Goal: Transaction & Acquisition: Purchase product/service

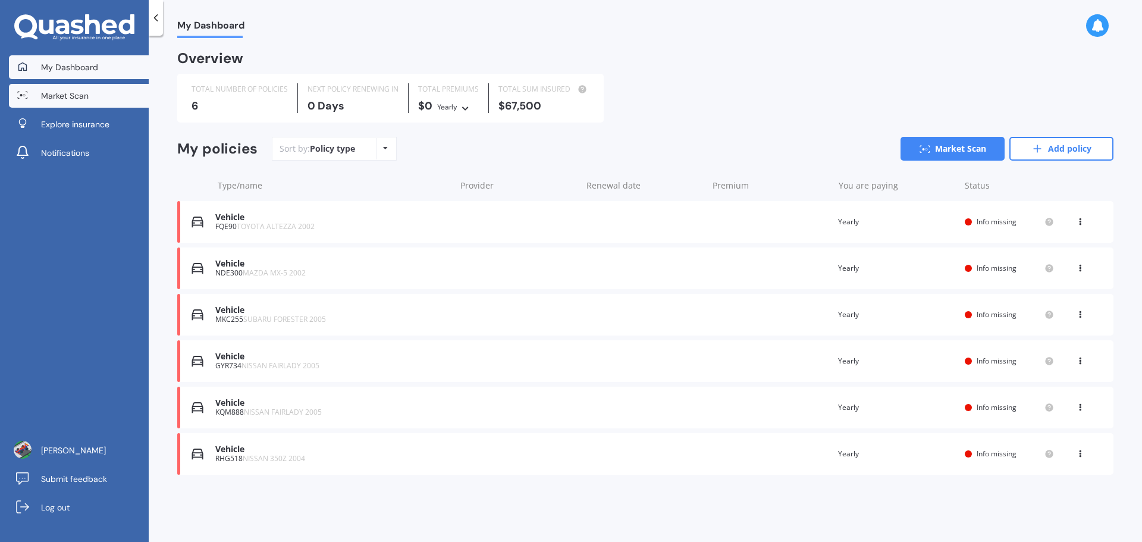
click at [81, 89] on link "Market Scan" at bounding box center [79, 96] width 140 height 24
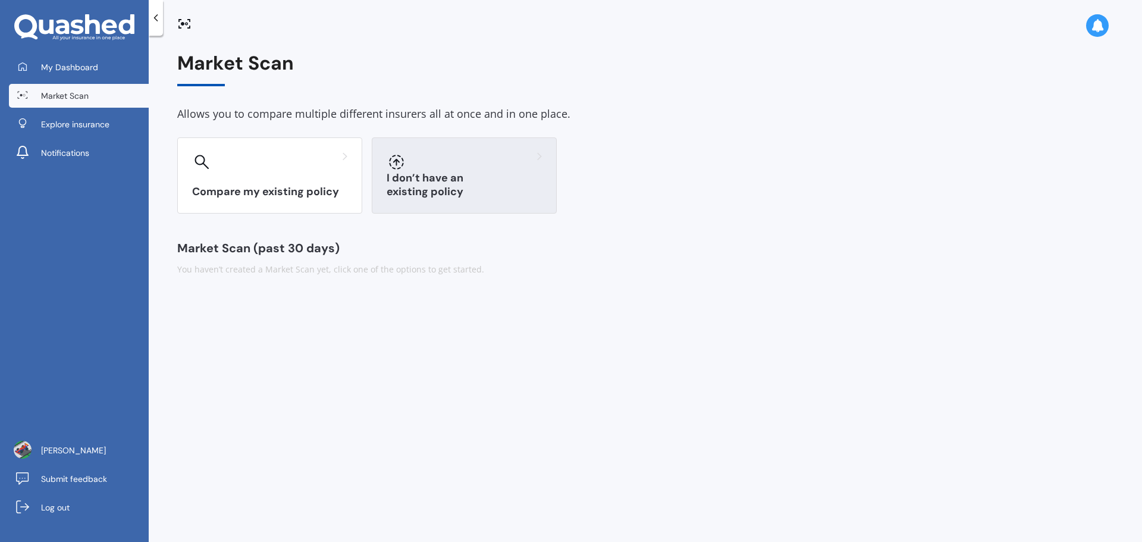
click at [415, 189] on h3 "I don’t have an existing policy" at bounding box center [464, 184] width 155 height 27
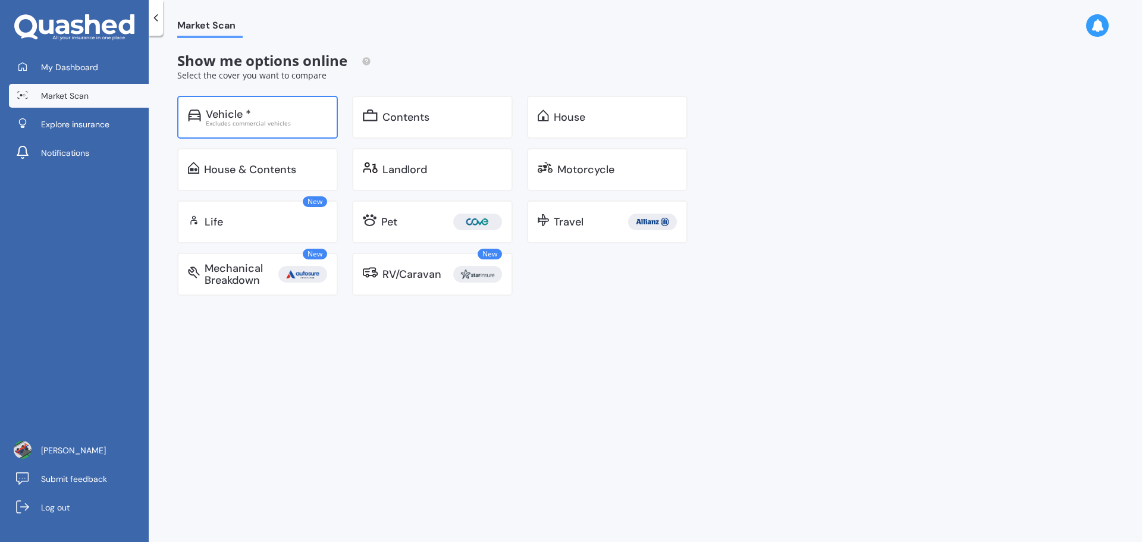
click at [254, 125] on div "Excludes commercial vehicles" at bounding box center [266, 123] width 121 height 6
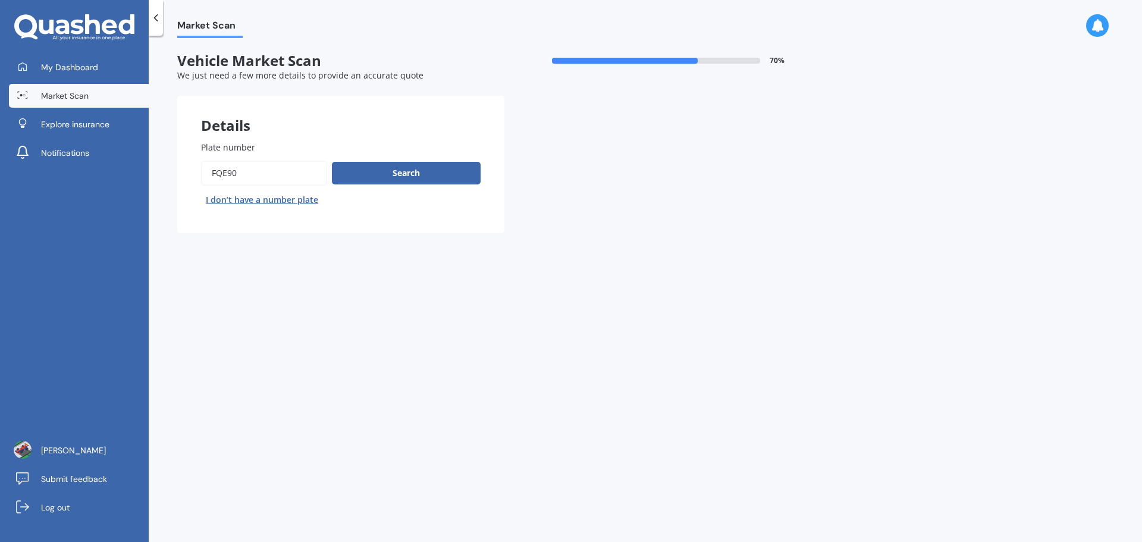
click at [285, 175] on input "Plate number" at bounding box center [264, 173] width 126 height 25
paste input "HMH482"
type input "HMH482"
click at [368, 171] on button "Search" at bounding box center [406, 173] width 149 height 23
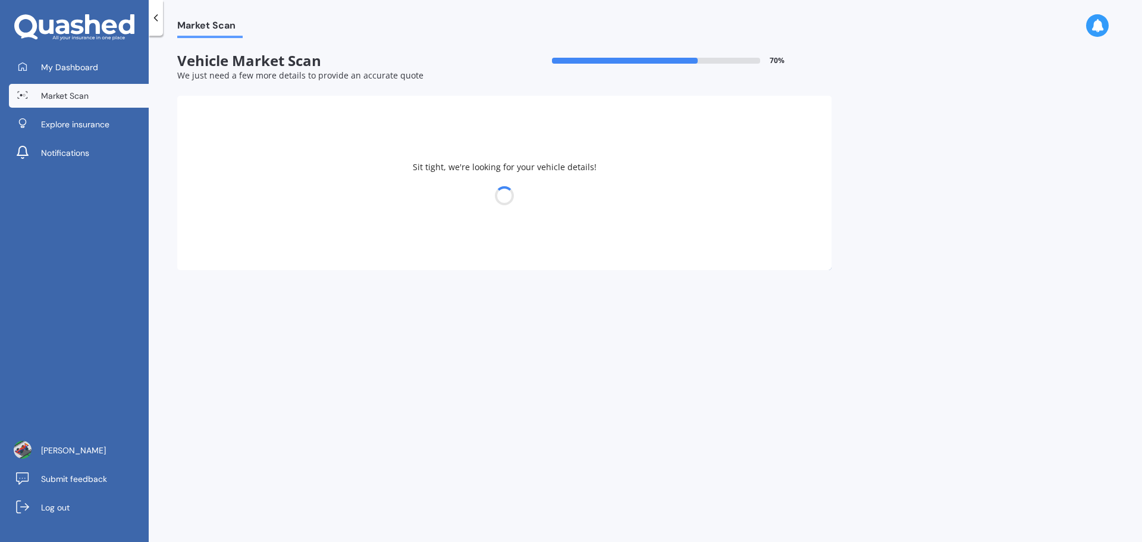
select select "HONDA"
select select "INTEGRA"
select select "08"
select select "04"
select select "2005"
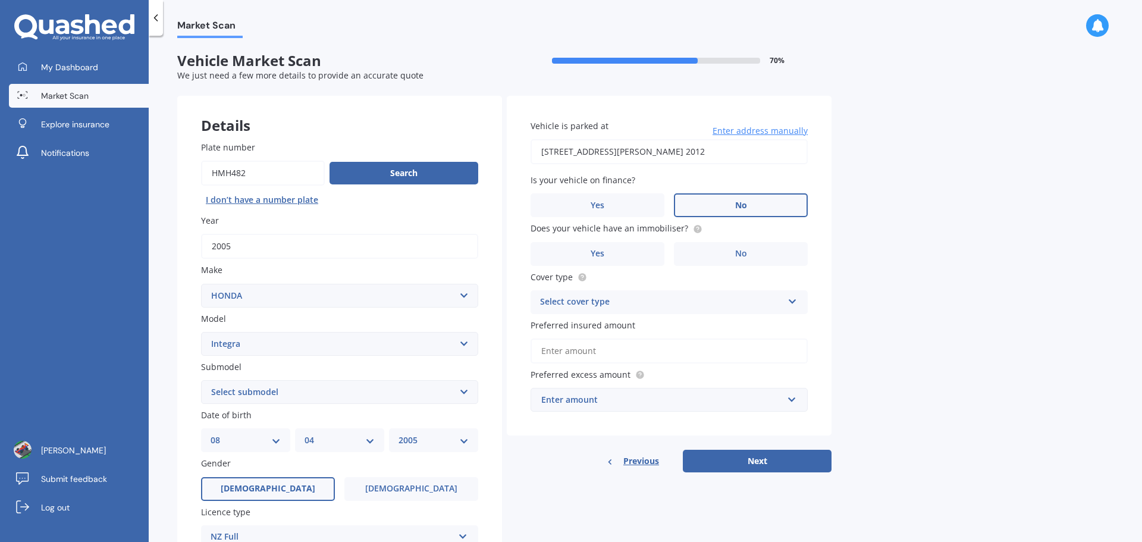
click at [294, 387] on select "Select submodel (all other) Gsi IS Aero SJ TI Type R Type S Vti-R" at bounding box center [339, 392] width 277 height 24
select select "TYPE S"
click at [201, 380] on select "Select submodel (all other) Gsi IS Aero SJ TI Type R Type S Vti-R" at bounding box center [339, 392] width 277 height 24
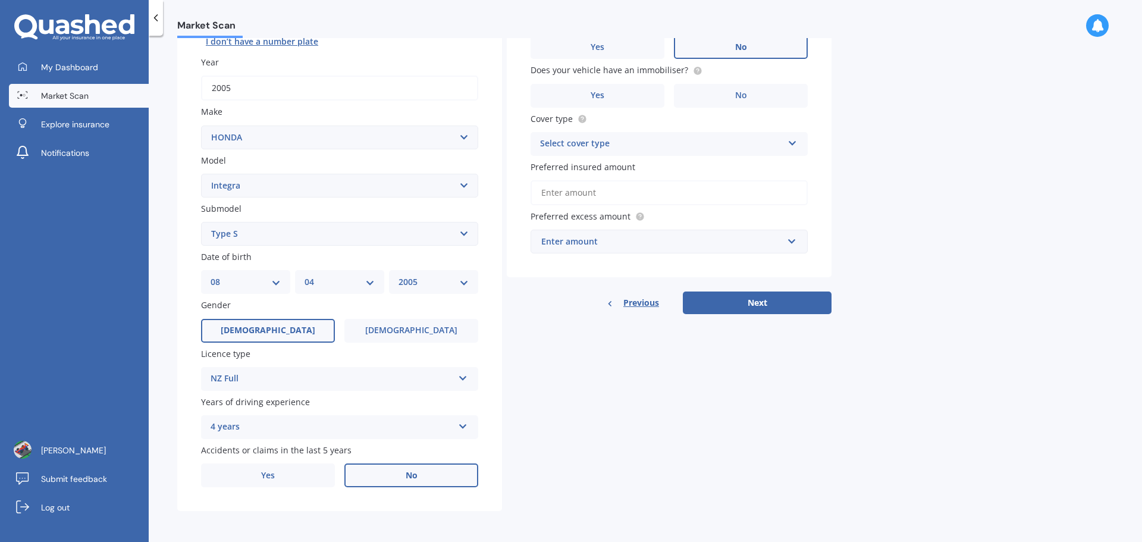
click at [277, 419] on div "4 years 5 or more years 4 years 3 years 2 years 1 year" at bounding box center [339, 427] width 277 height 24
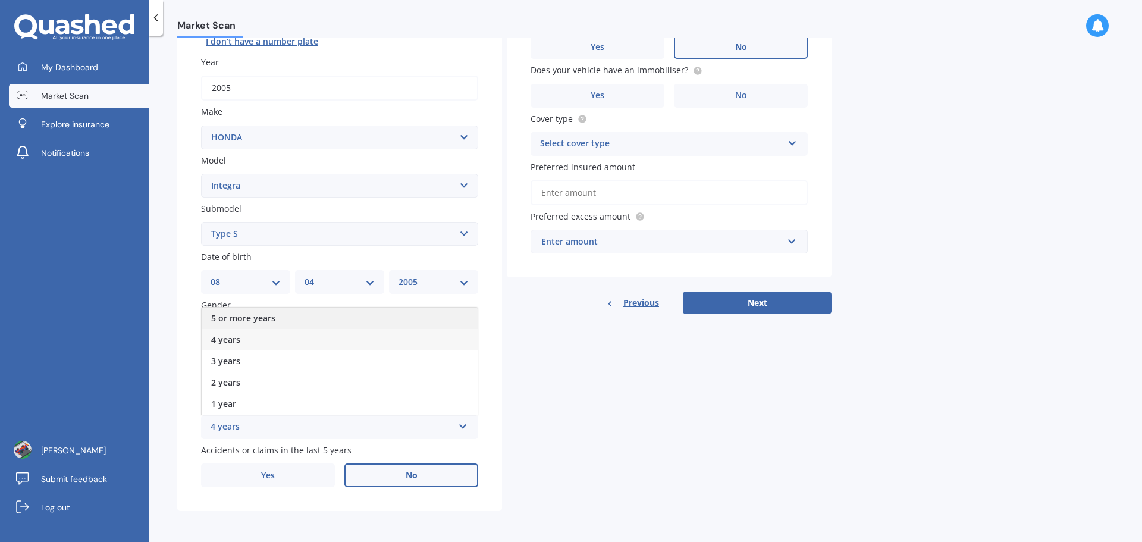
click at [265, 321] on span "5 or more years" at bounding box center [243, 317] width 64 height 11
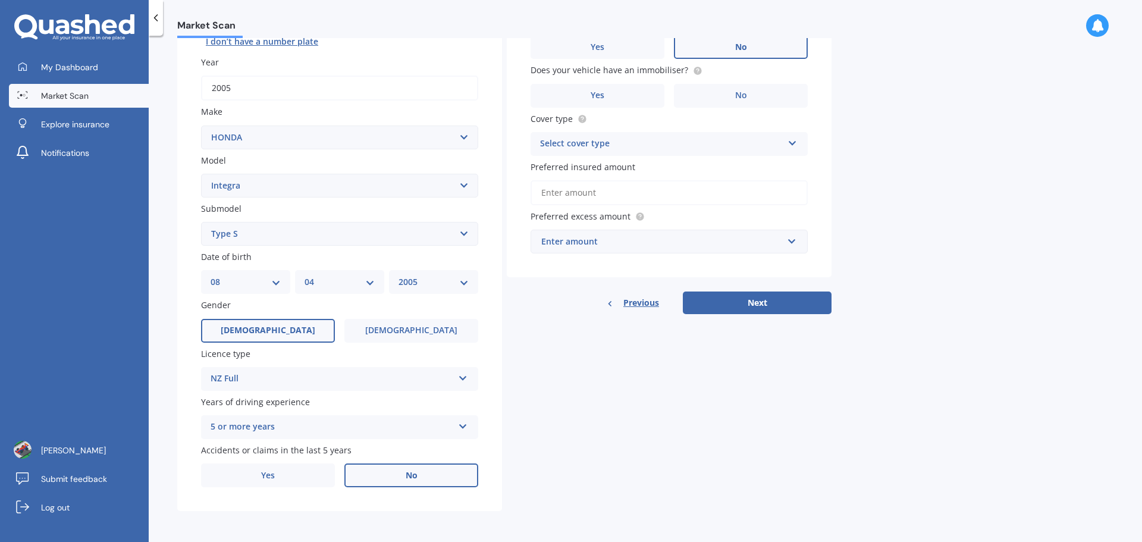
click at [425, 481] on label "No" at bounding box center [411, 475] width 134 height 24
click at [0, 0] on input "No" at bounding box center [0, 0] width 0 height 0
click at [239, 273] on div "DD 01 02 03 04 05 06 07 08 09 10 11 12 13 14 15 16 17 18 19 20 21 22 23 24 25 2…" at bounding box center [245, 282] width 89 height 24
click at [244, 274] on div "DD 01 02 03 04 05 06 07 08 09 10 11 12 13 14 15 16 17 18 19 20 21 22 23 24 25 2…" at bounding box center [245, 282] width 89 height 24
click at [279, 279] on select "DD 01 02 03 04 05 06 07 08 09 10 11 12 13 14 15 16 17 18 19 20 21 22 23 24 25 2…" at bounding box center [246, 281] width 70 height 13
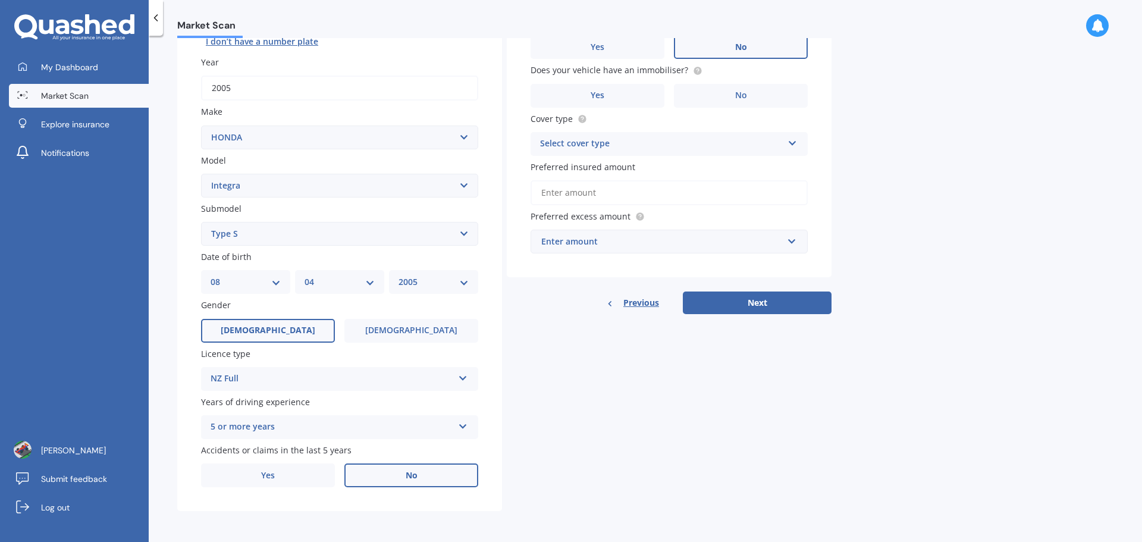
select select "14"
click at [211, 275] on select "DD 01 02 03 04 05 06 07 08 09 10 11 12 13 14 15 16 17 18 19 20 21 22 23 24 25 2…" at bounding box center [246, 281] width 70 height 13
click at [363, 283] on select "MM 01 02 03 04 05 06 07 08 09 10 11 12" at bounding box center [340, 281] width 70 height 13
select select "07"
click at [305, 275] on select "MM 01 02 03 04 05 06 07 08 09 10 11 12" at bounding box center [340, 281] width 70 height 13
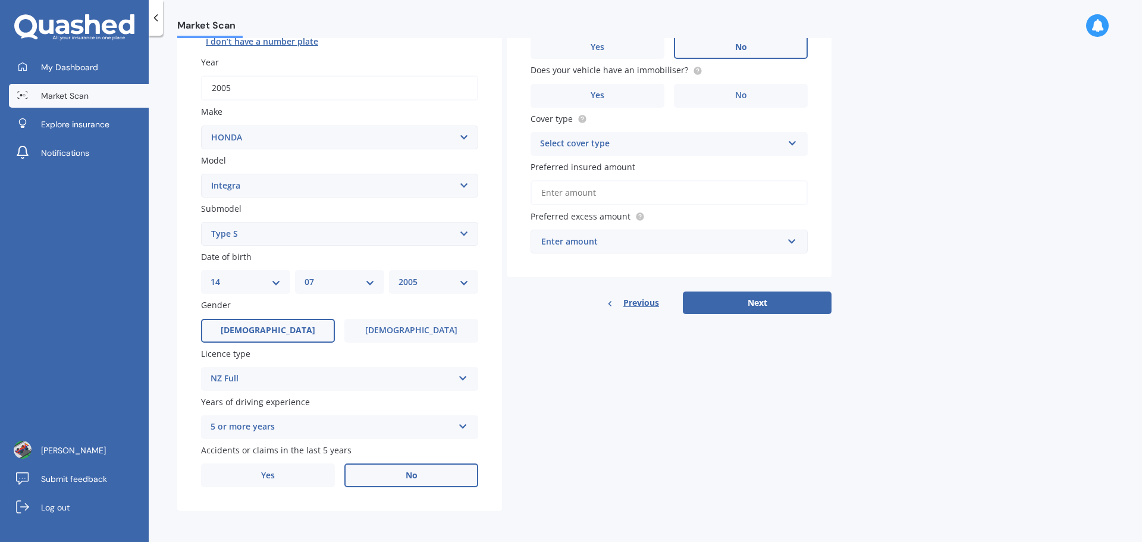
click at [419, 293] on div "YYYY 2025 2024 2023 2022 2021 2020 2019 2018 2017 2016 2015 2014 2013 2012 2011…" at bounding box center [433, 282] width 89 height 24
click at [422, 289] on div "YYYY 2025 2024 2023 2022 2021 2020 2019 2018 2017 2016 2015 2014 2013 2012 2011…" at bounding box center [433, 282] width 89 height 24
click at [462, 280] on select "YYYY 2025 2024 2023 2022 2021 2020 2019 2018 2017 2016 2015 2014 2013 2012 2011…" at bounding box center [433, 281] width 70 height 13
select select "1972"
click at [398, 275] on select "YYYY 2025 2024 2023 2022 2021 2020 2019 2018 2017 2016 2015 2014 2013 2012 2011…" at bounding box center [433, 281] width 70 height 13
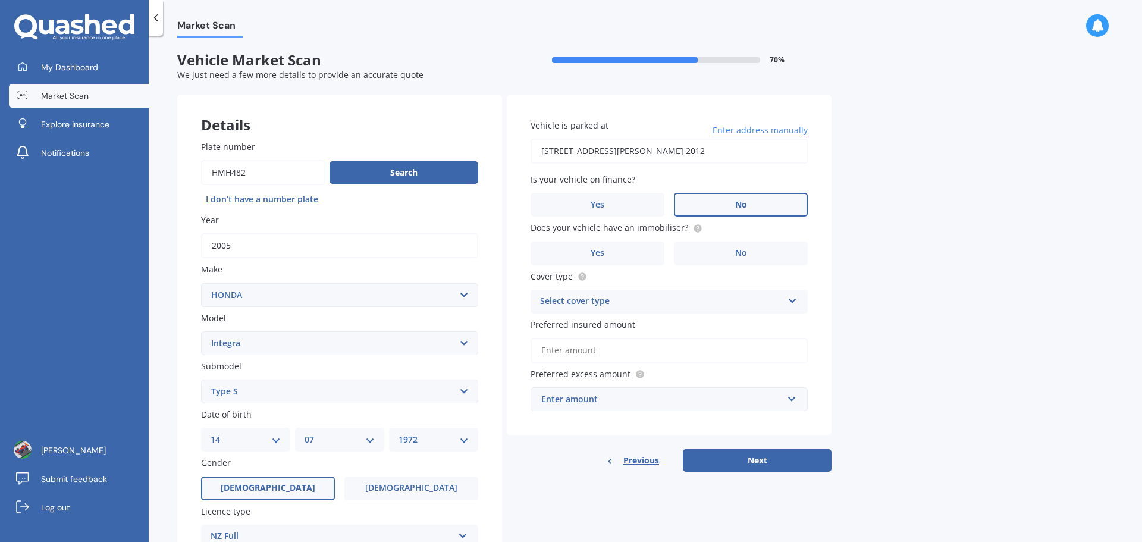
scroll to position [0, 0]
click at [602, 256] on span "Yes" at bounding box center [598, 254] width 14 height 10
click at [0, 0] on input "Yes" at bounding box center [0, 0] width 0 height 0
click at [612, 298] on div "Select cover type" at bounding box center [661, 302] width 243 height 14
click at [613, 327] on div "Comprehensive" at bounding box center [669, 325] width 276 height 21
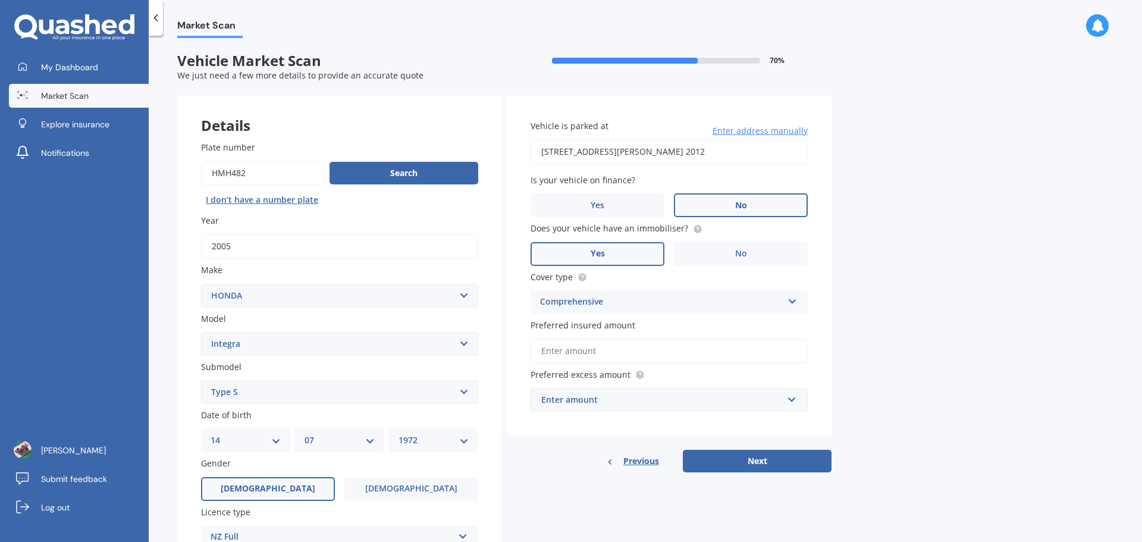
click at [613, 348] on input "Preferred insured amount" at bounding box center [669, 350] width 277 height 25
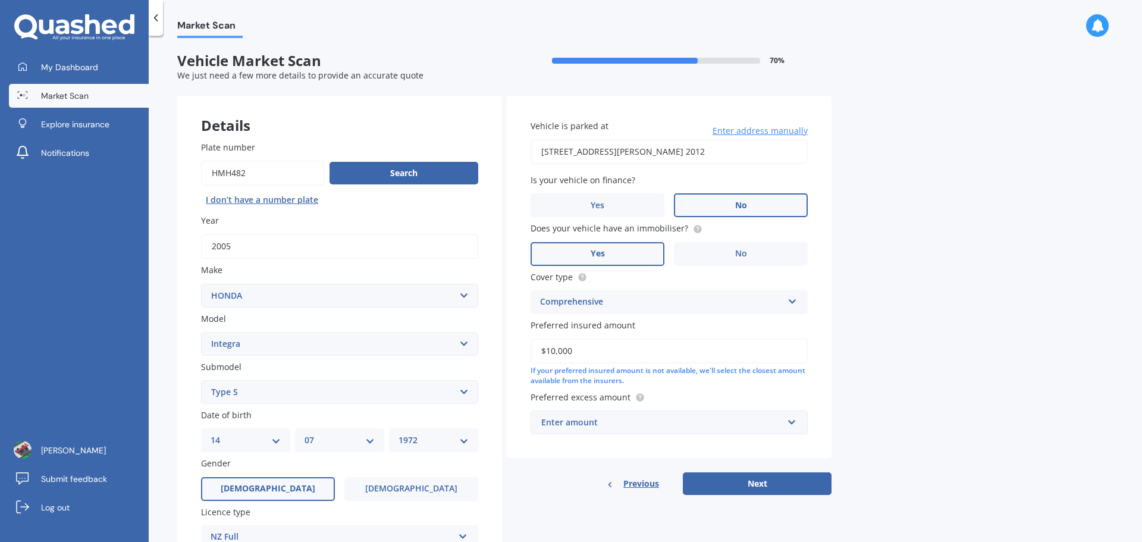
type input "$10,000"
click at [619, 419] on div "Enter amount" at bounding box center [661, 422] width 241 height 13
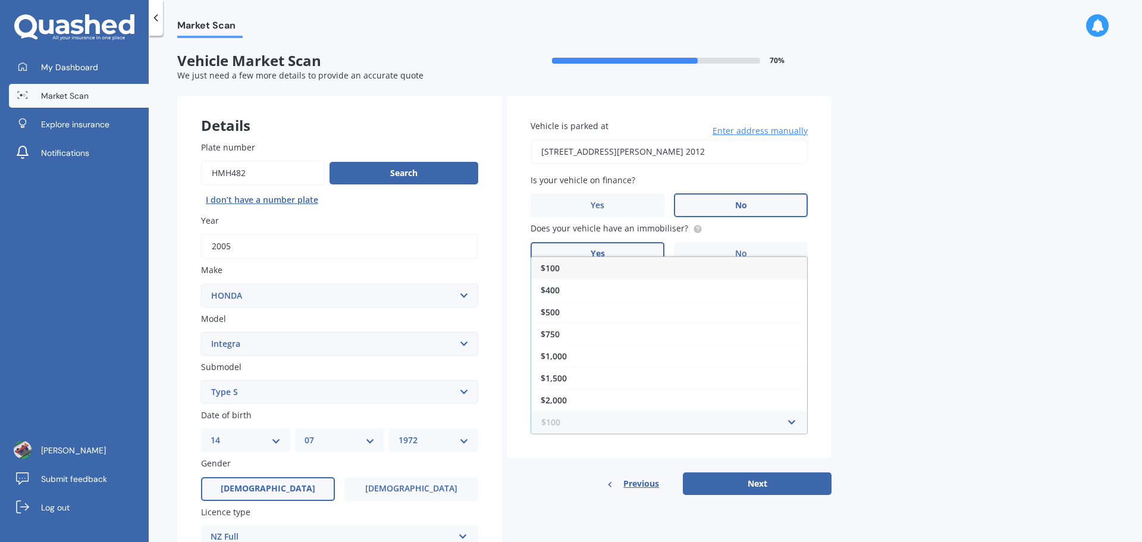
click at [623, 428] on input "text" at bounding box center [665, 422] width 266 height 23
click at [572, 332] on div "$750" at bounding box center [669, 334] width 276 height 22
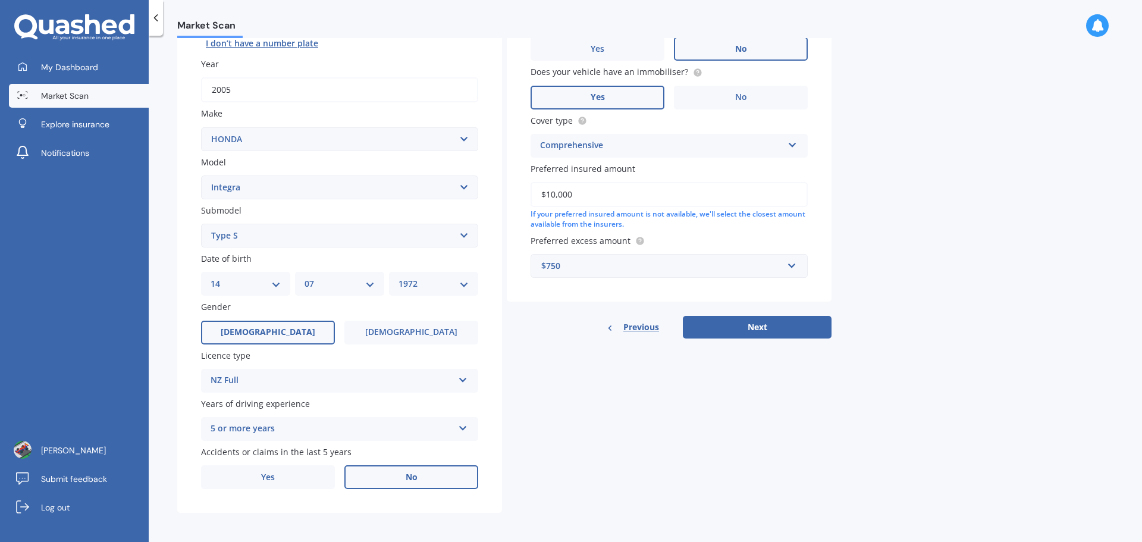
scroll to position [158, 0]
click at [742, 331] on button "Next" at bounding box center [757, 325] width 149 height 23
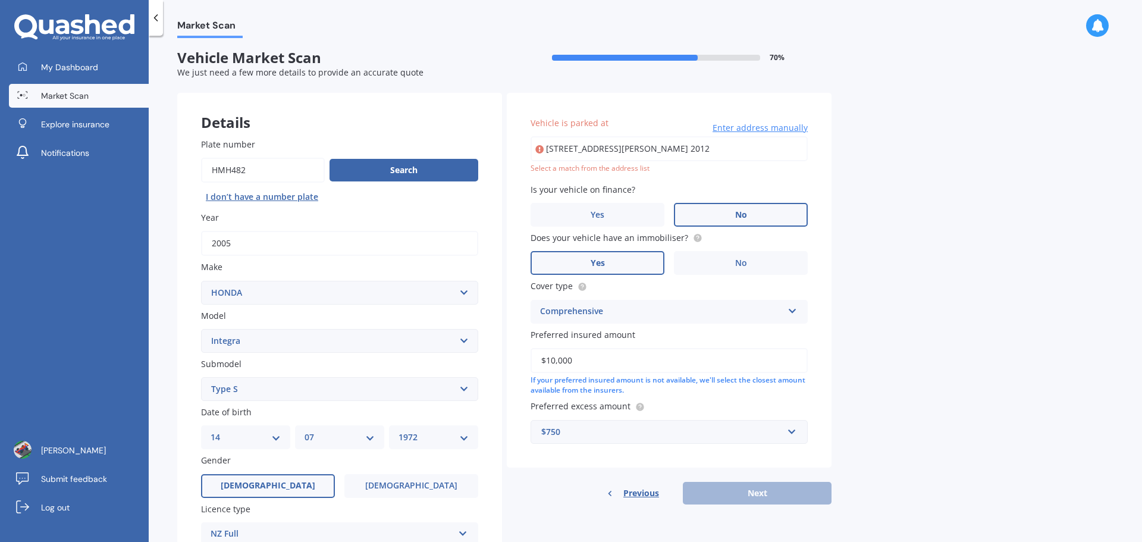
scroll to position [0, 0]
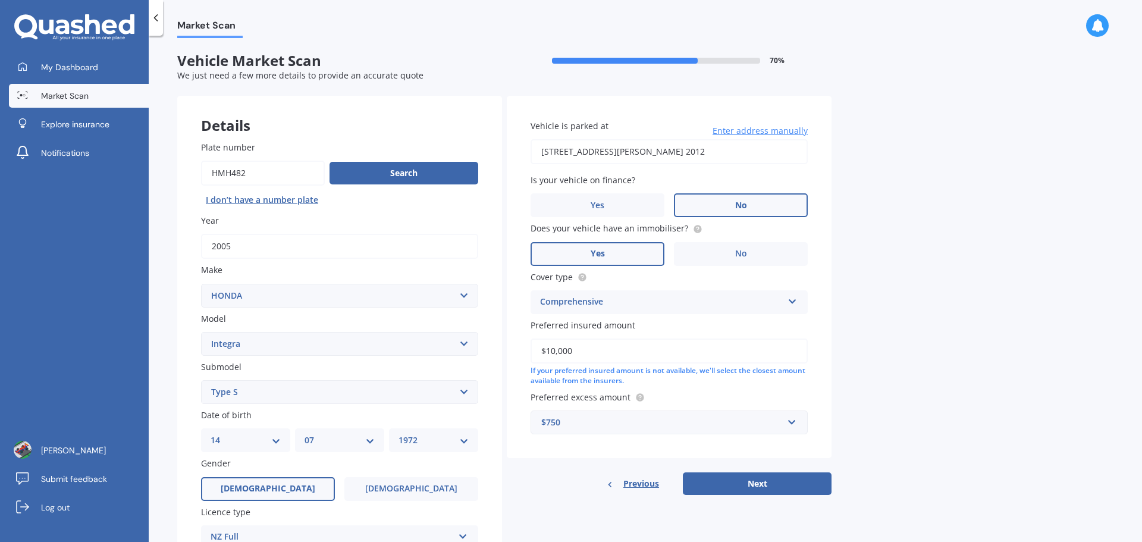
click at [632, 151] on input "[STREET_ADDRESS][PERSON_NAME] 2012" at bounding box center [669, 151] width 277 height 25
type input "[STREET_ADDRESS][PERSON_NAME] 2012"
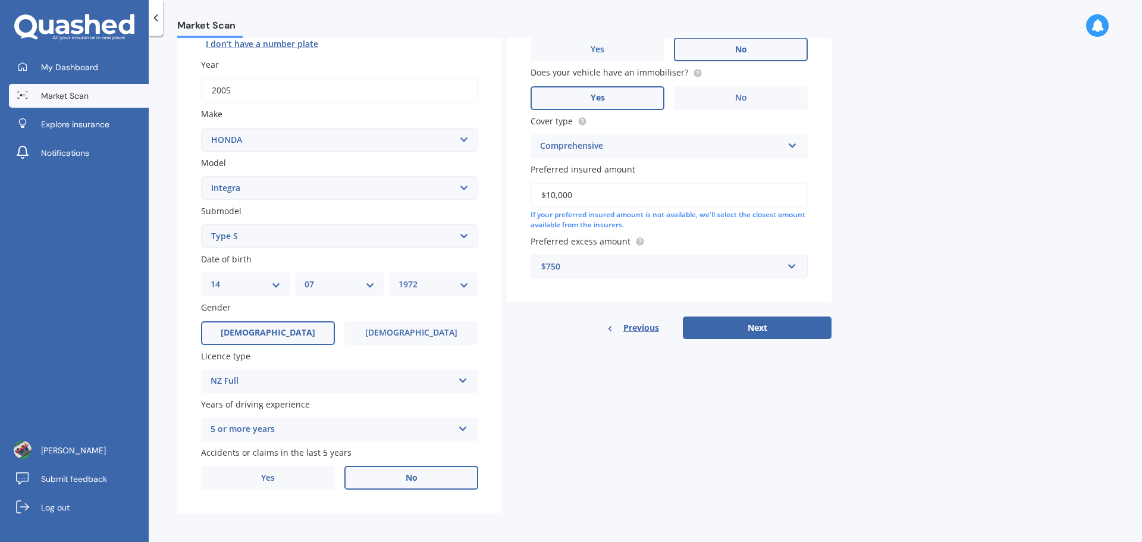
scroll to position [158, 0]
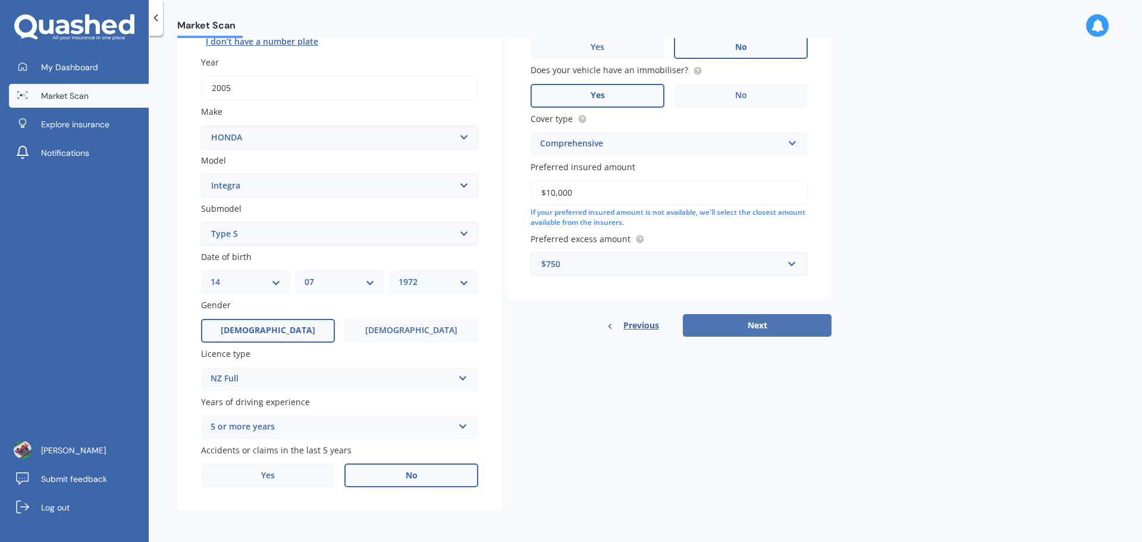
click at [739, 325] on button "Next" at bounding box center [757, 325] width 149 height 23
select select "14"
select select "07"
select select "1972"
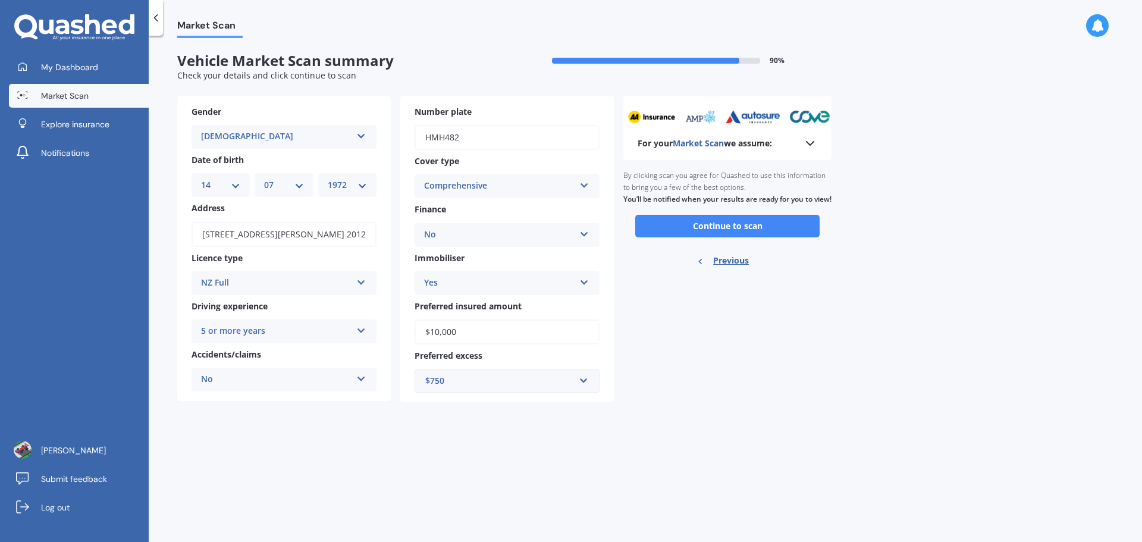
scroll to position [0, 0]
click at [158, 26] on div at bounding box center [156, 18] width 14 height 36
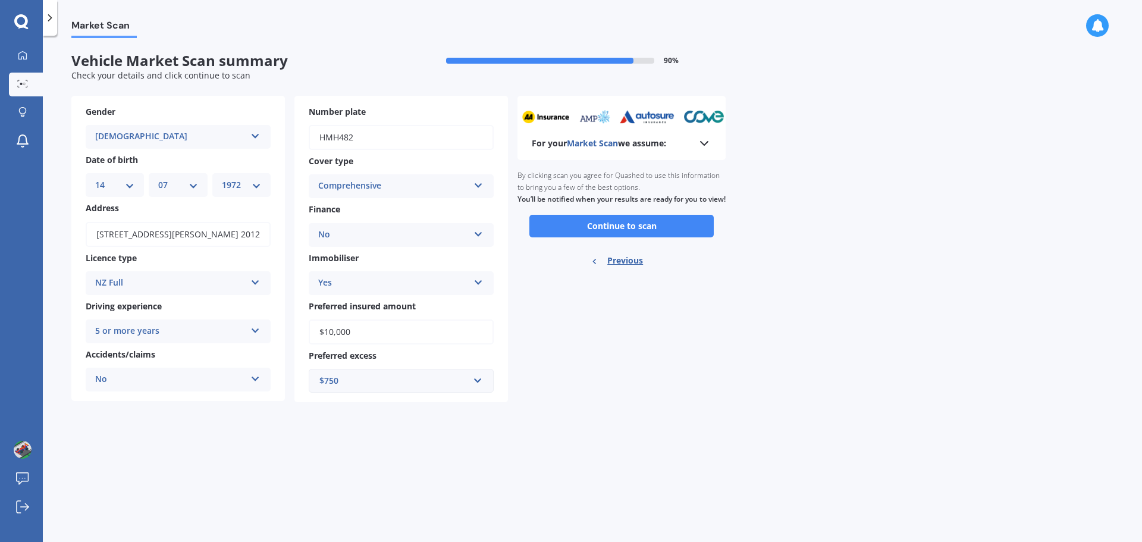
drag, startPoint x: 598, startPoint y: 238, endPoint x: 469, endPoint y: 296, distance: 141.9
click at [499, 329] on div "Number plate HMH482 Cover type Comprehensive Comprehensive Third Party, Fire & …" at bounding box center [401, 249] width 214 height 307
click at [626, 237] on button "Continue to scan" at bounding box center [621, 226] width 184 height 23
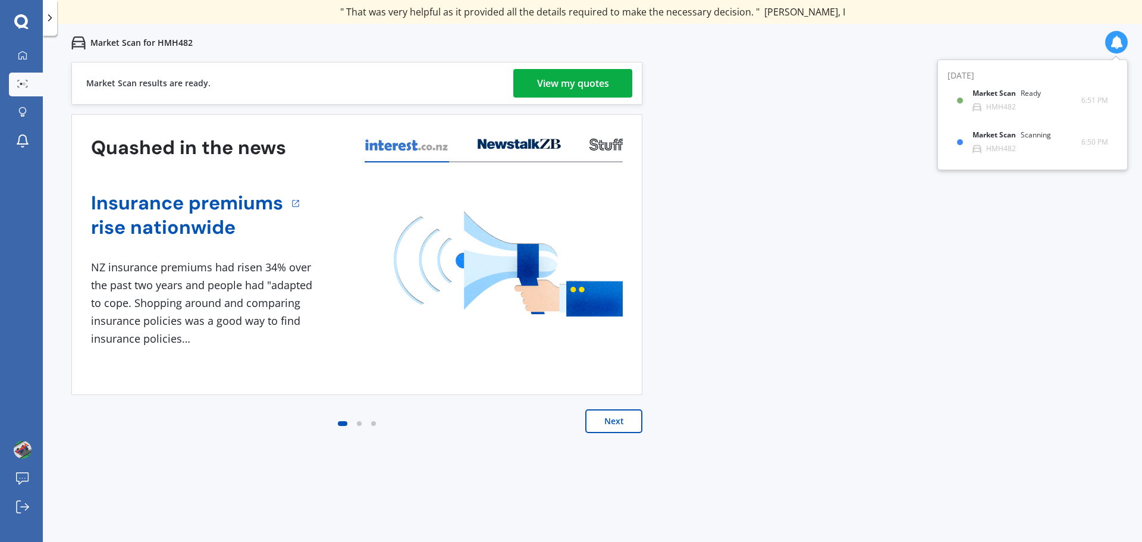
click at [542, 87] on div "View my quotes" at bounding box center [573, 83] width 72 height 29
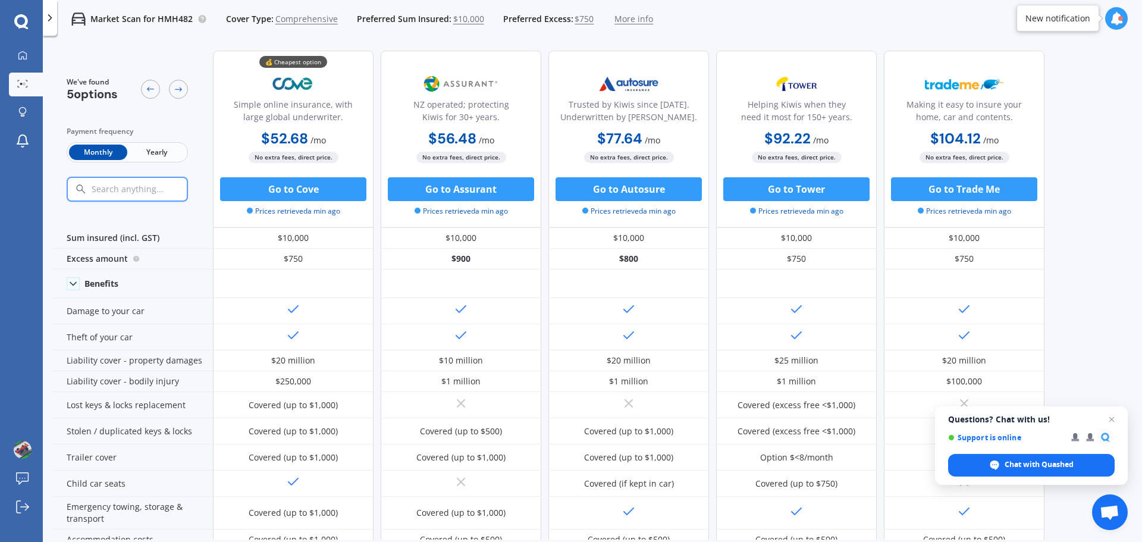
click at [151, 143] on div "Monthly Yearly" at bounding box center [127, 152] width 121 height 20
click at [151, 148] on span "Yearly" at bounding box center [156, 152] width 58 height 15
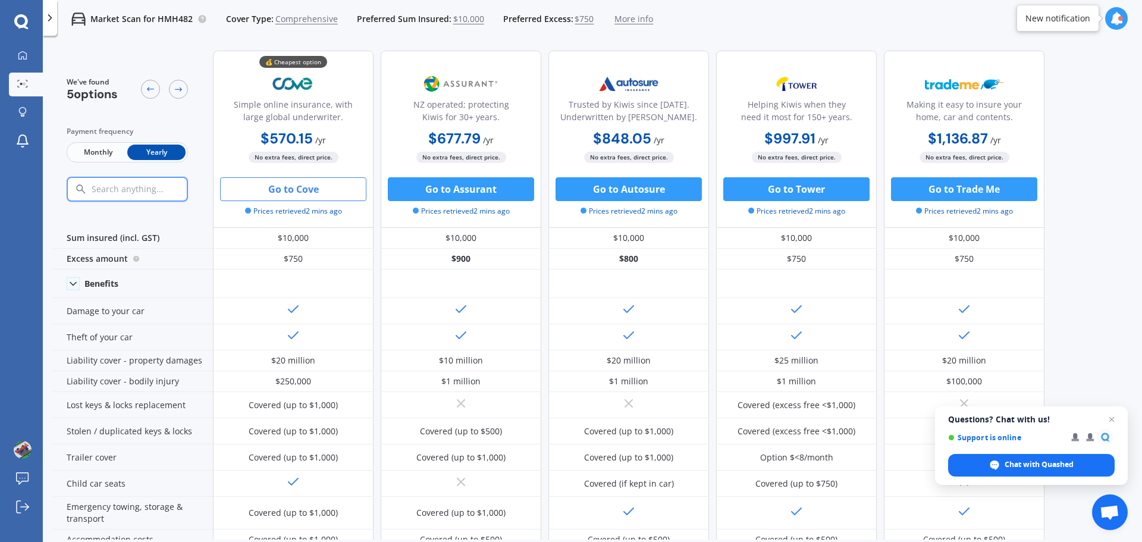
drag, startPoint x: 339, startPoint y: 192, endPoint x: 302, endPoint y: 186, distance: 37.3
click at [302, 186] on button "Go to Cove" at bounding box center [293, 189] width 146 height 24
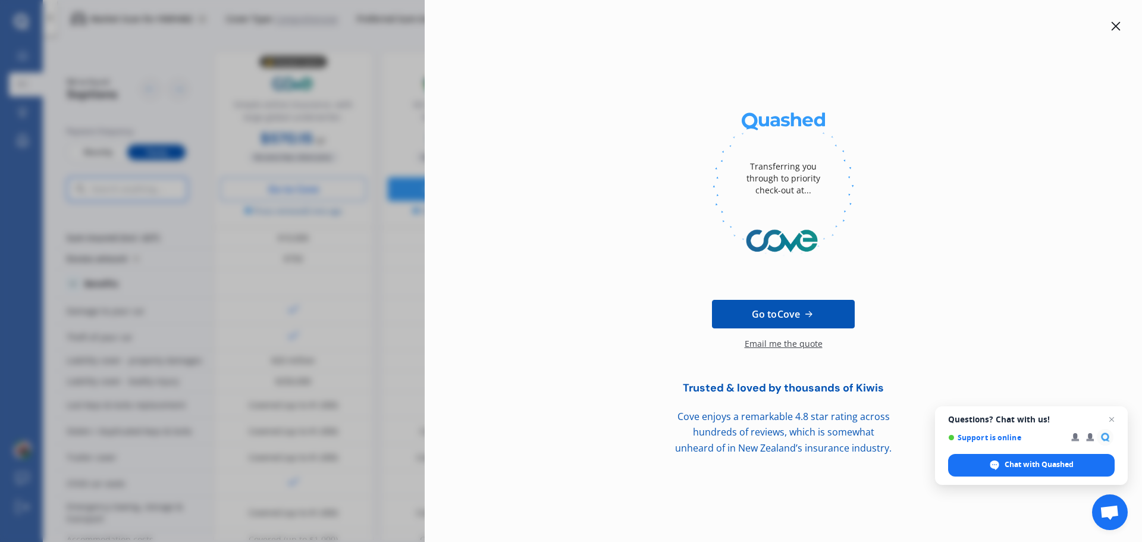
click at [356, 133] on div "Transferring you through to priority check-out at... Go to Cove Email me the qu…" at bounding box center [571, 271] width 1142 height 542
click at [1121, 32] on div at bounding box center [1116, 26] width 14 height 14
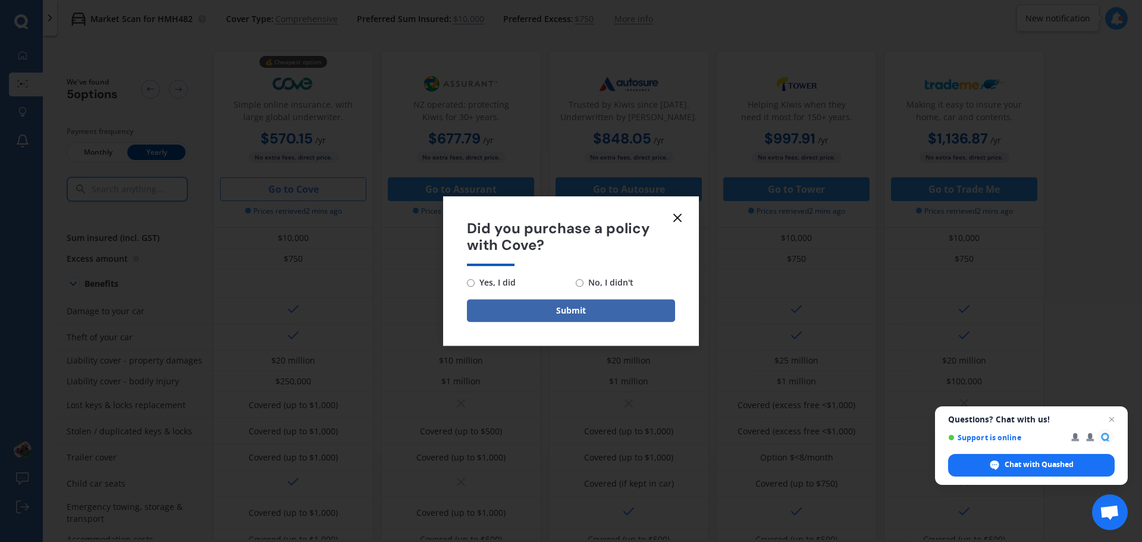
click at [673, 219] on icon at bounding box center [677, 218] width 14 height 14
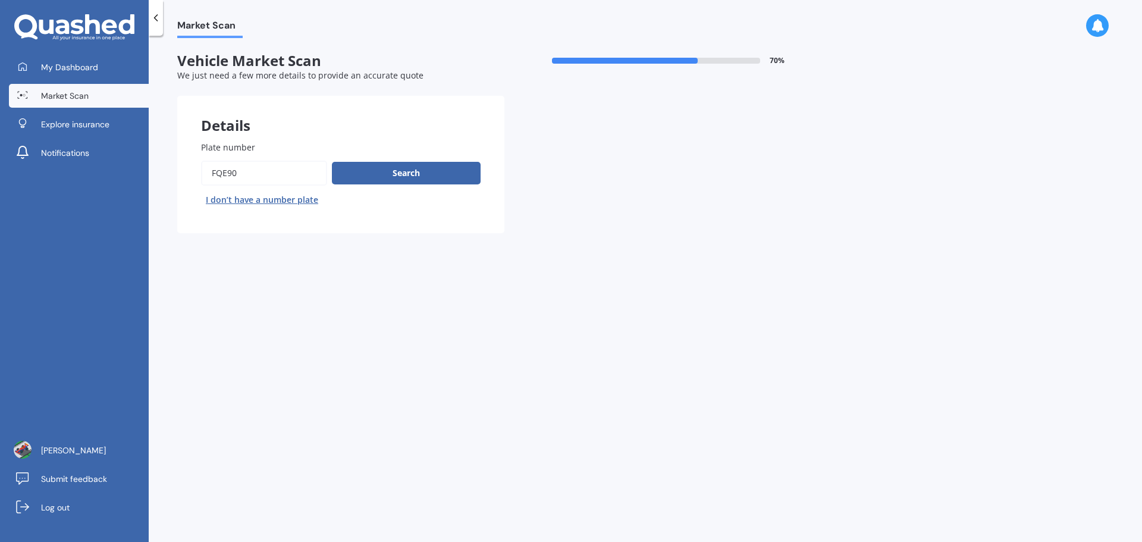
click at [288, 169] on input "Plate number" at bounding box center [264, 173] width 126 height 25
click at [255, 160] on div "Plate number Search I don’t have a number plate" at bounding box center [341, 175] width 280 height 68
click at [260, 169] on input "Plate number" at bounding box center [264, 173] width 126 height 25
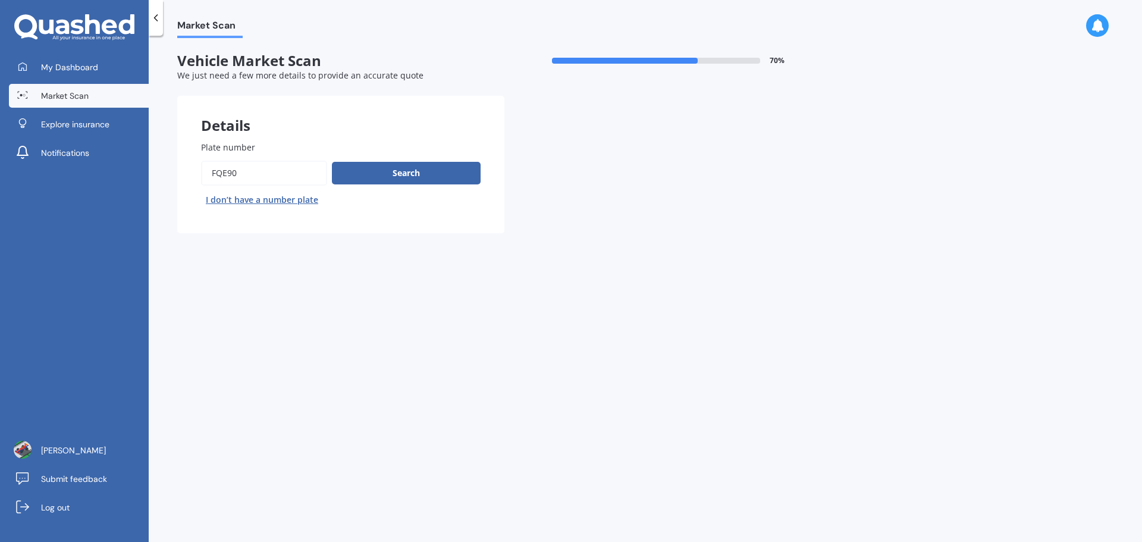
paste input "HMH482"
type input "HMH482"
click at [407, 162] on button "Search" at bounding box center [406, 173] width 149 height 23
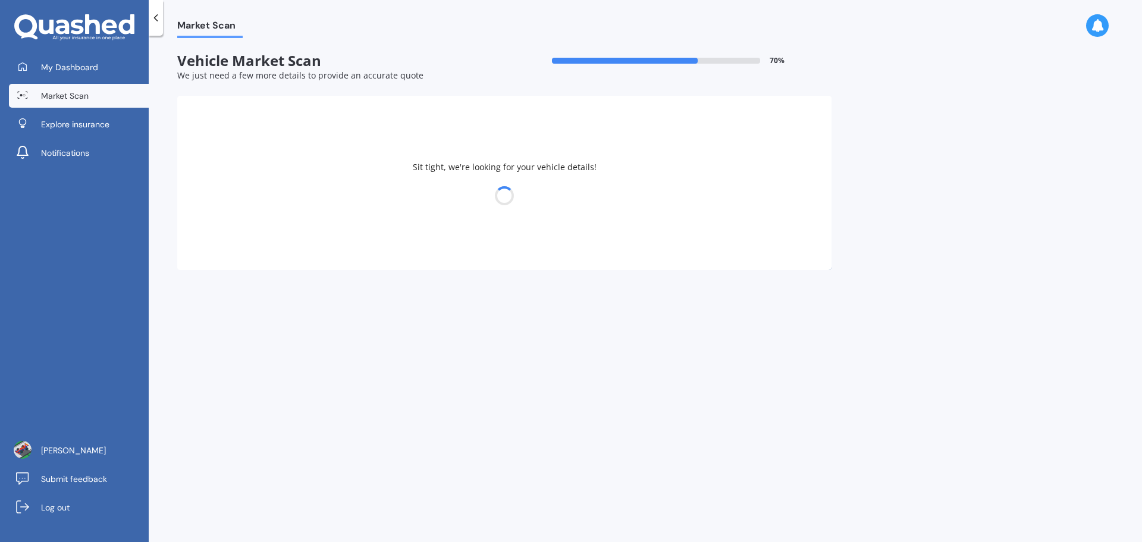
select select "HONDA"
select select "INTEGRA"
select select "08"
select select "04"
select select "2005"
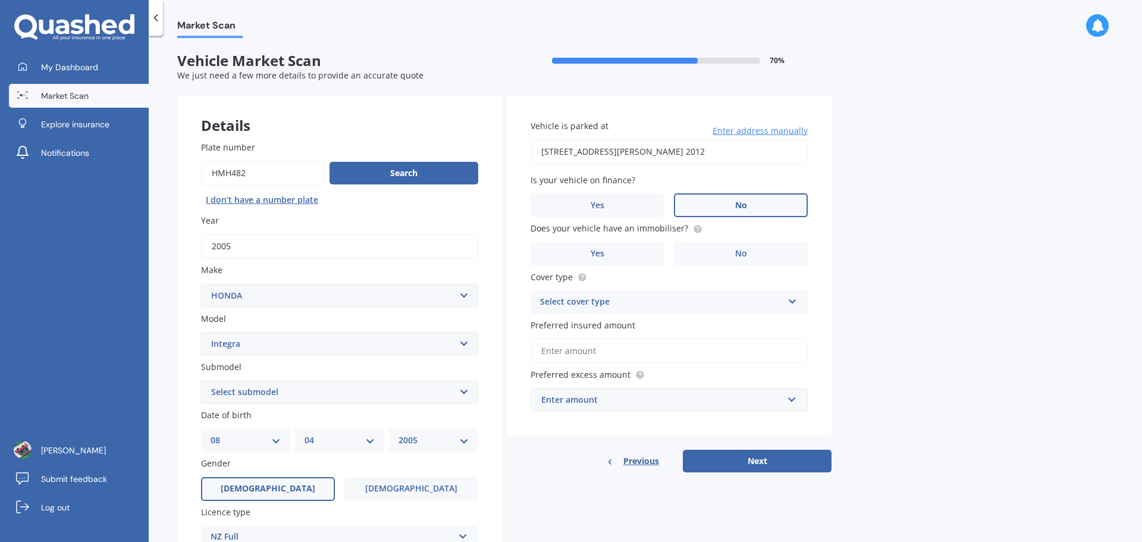
click at [268, 402] on select "Select submodel (all other) Gsi IS Aero SJ TI Type R Type S Vti-R" at bounding box center [339, 392] width 277 height 24
select select "TYPE S"
click at [201, 380] on select "Select submodel (all other) Gsi IS Aero SJ TI Type R Type S Vti-R" at bounding box center [339, 392] width 277 height 24
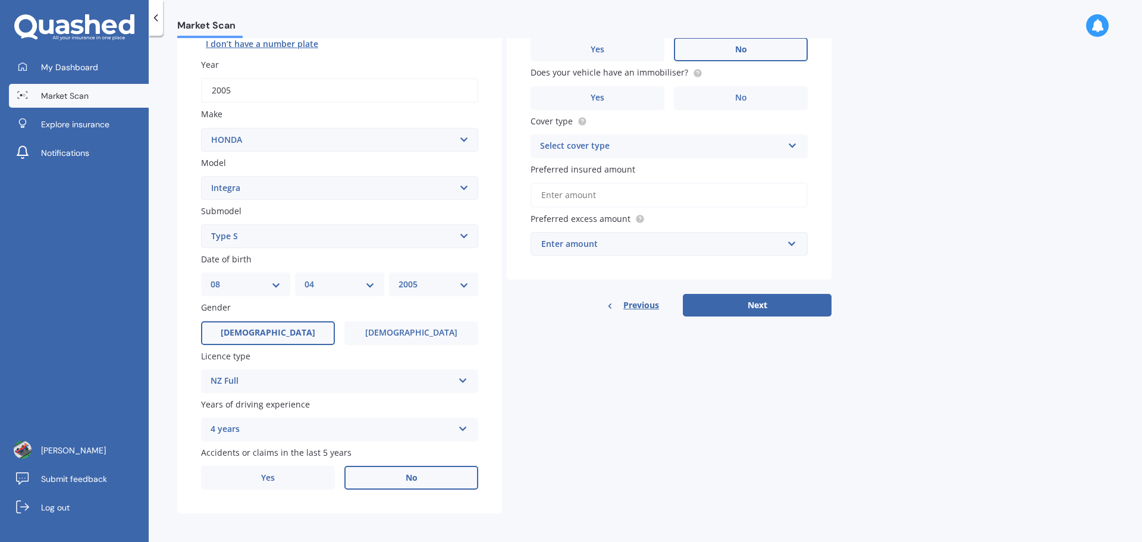
scroll to position [158, 0]
click at [287, 426] on div "4 years" at bounding box center [332, 427] width 243 height 14
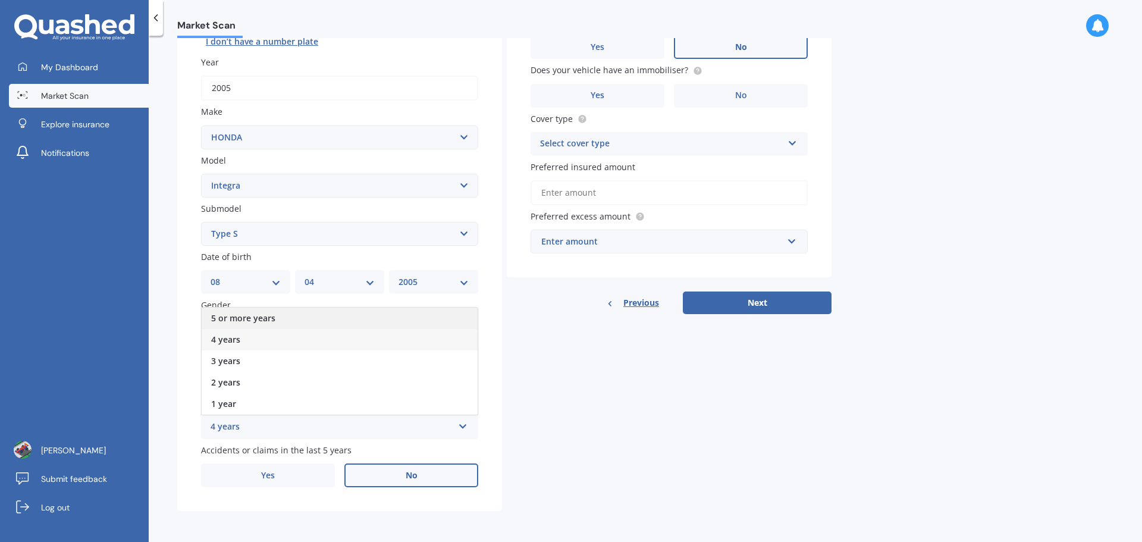
click at [252, 319] on span "5 or more years" at bounding box center [243, 317] width 64 height 11
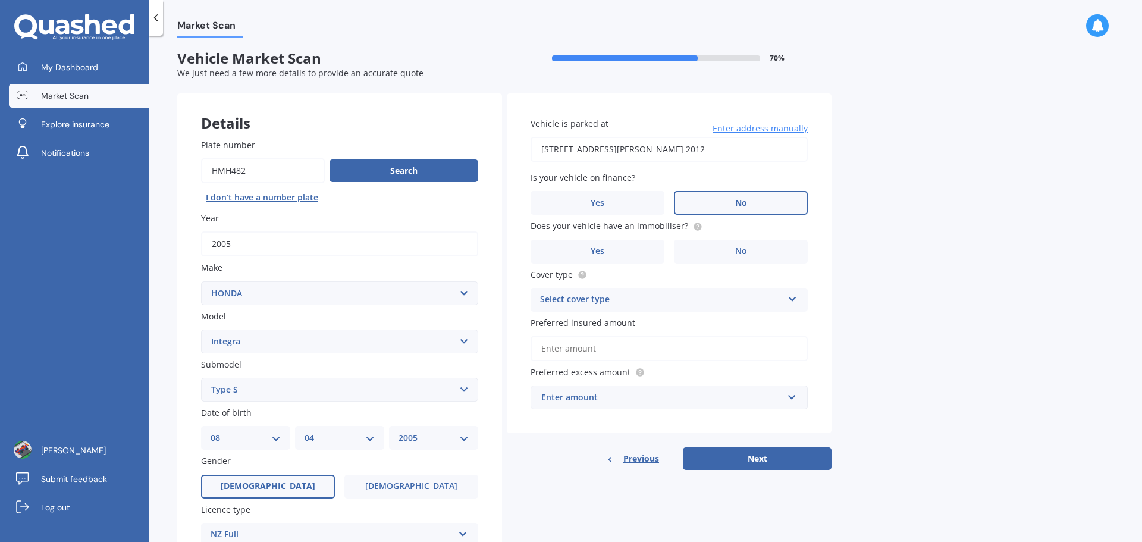
scroll to position [0, 0]
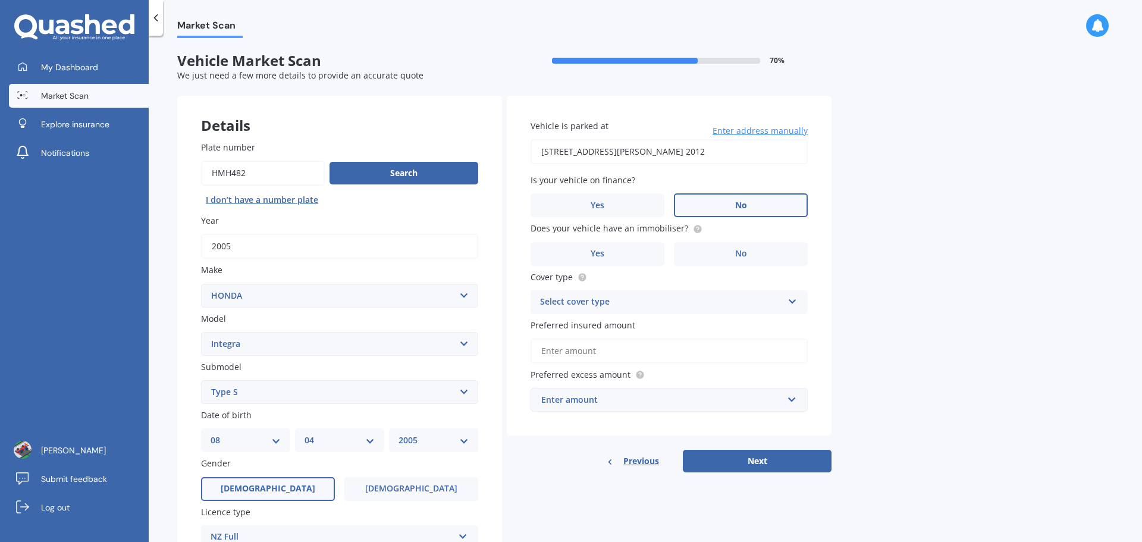
click at [588, 298] on div "Select cover type" at bounding box center [661, 302] width 243 height 14
click at [593, 328] on span "Comprehensive" at bounding box center [572, 324] width 63 height 11
click at [594, 349] on input "Preferred insured amount" at bounding box center [669, 350] width 277 height 25
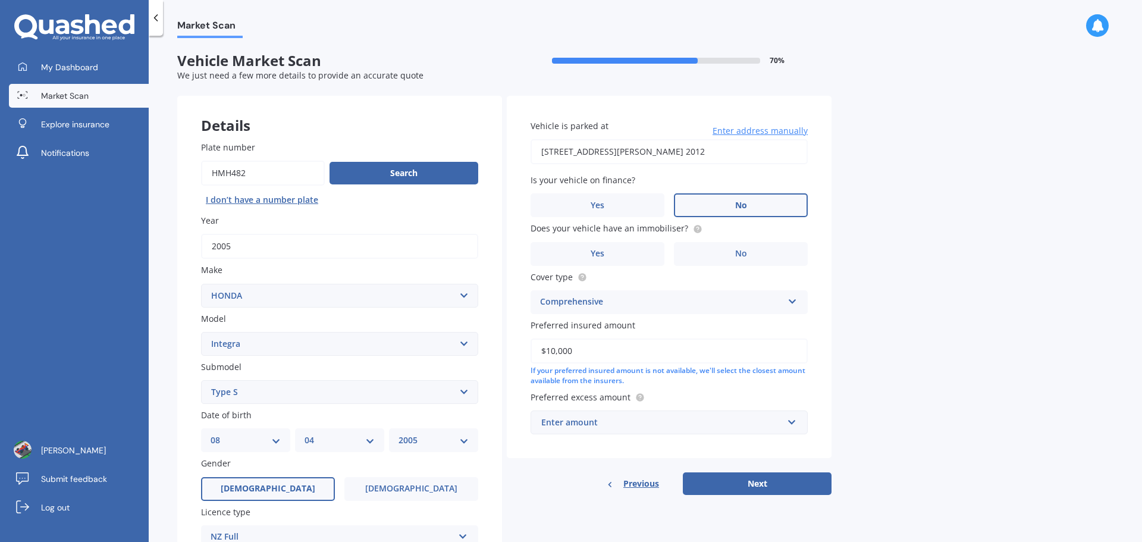
type input "$10,000"
click at [580, 421] on div "Enter amount" at bounding box center [661, 422] width 241 height 13
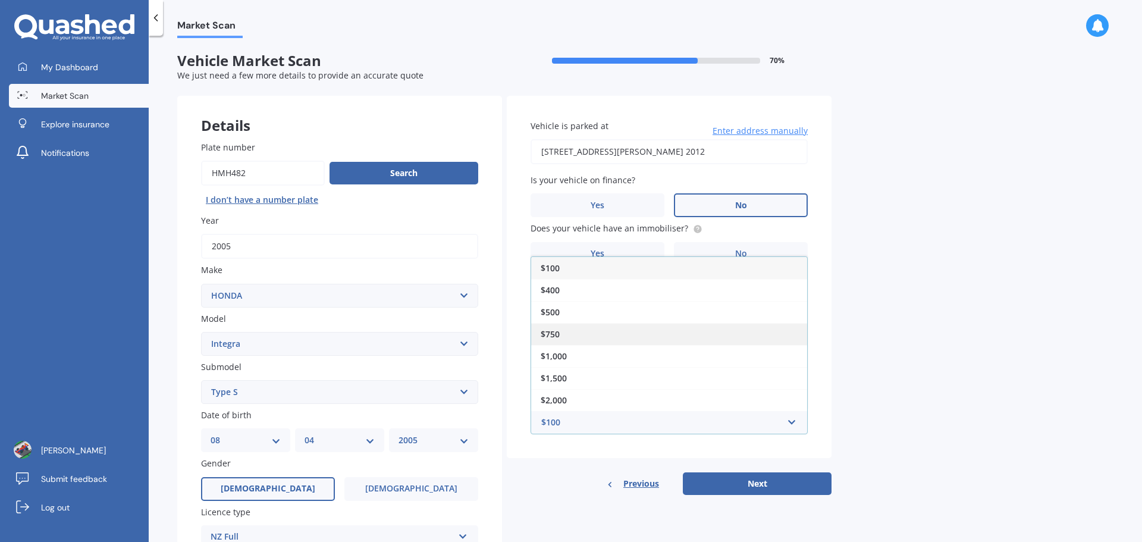
click at [577, 338] on div "$750" at bounding box center [669, 334] width 276 height 22
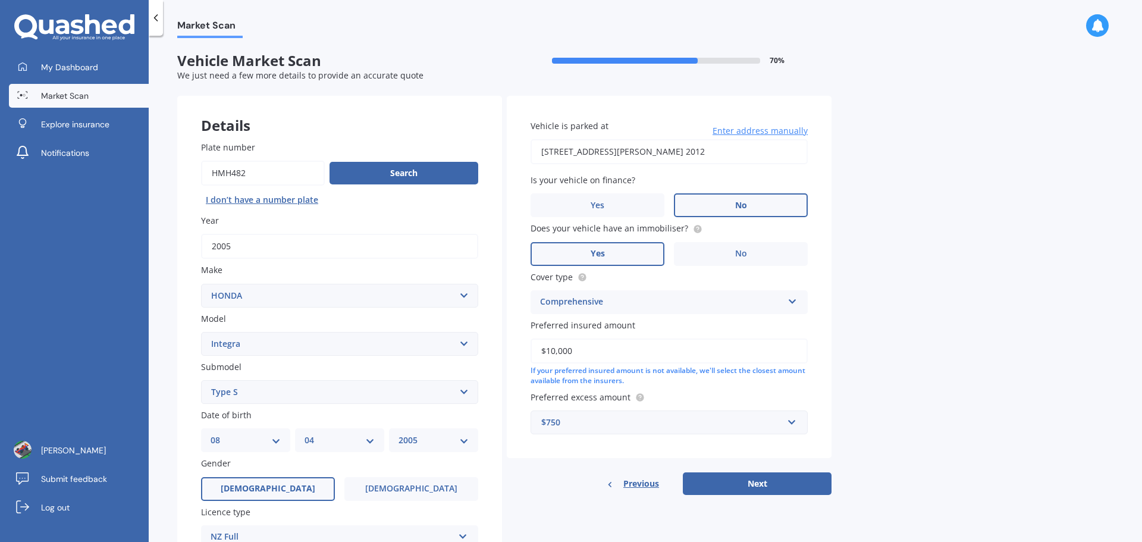
click at [621, 251] on label "Yes" at bounding box center [598, 254] width 134 height 24
click at [0, 0] on input "Yes" at bounding box center [0, 0] width 0 height 0
click at [647, 156] on input "[STREET_ADDRESS][PERSON_NAME] 2012" at bounding box center [669, 151] width 277 height 25
drag, startPoint x: 561, startPoint y: 147, endPoint x: 562, endPoint y: 155, distance: 7.2
click at [561, 147] on input "[STREET_ADDRESS][PERSON_NAME] 2012" at bounding box center [669, 151] width 277 height 25
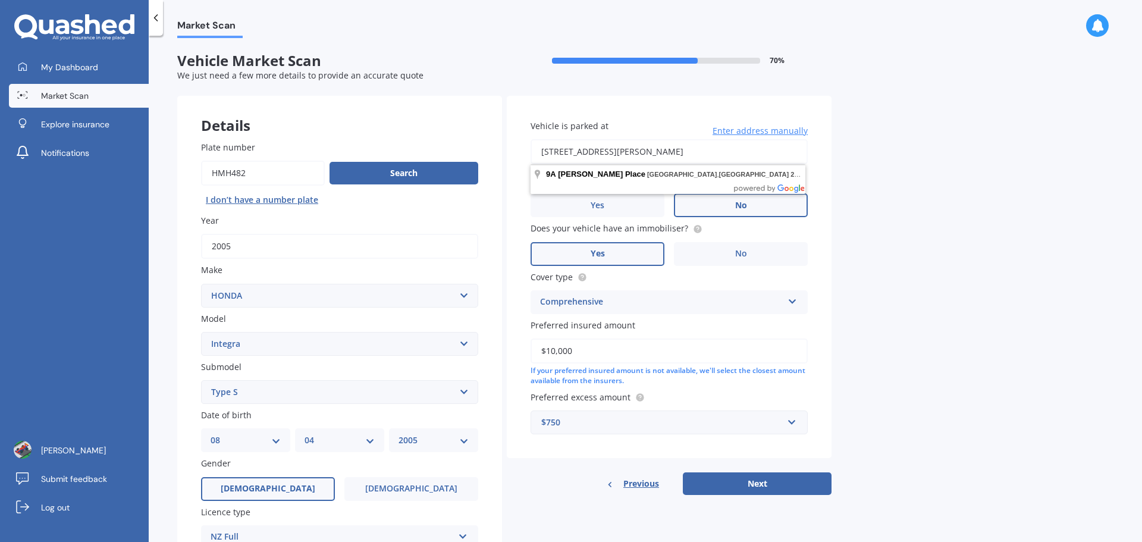
drag, startPoint x: 562, startPoint y: 164, endPoint x: 561, endPoint y: 179, distance: 14.9
type input "[STREET_ADDRESS][PERSON_NAME] 2012"
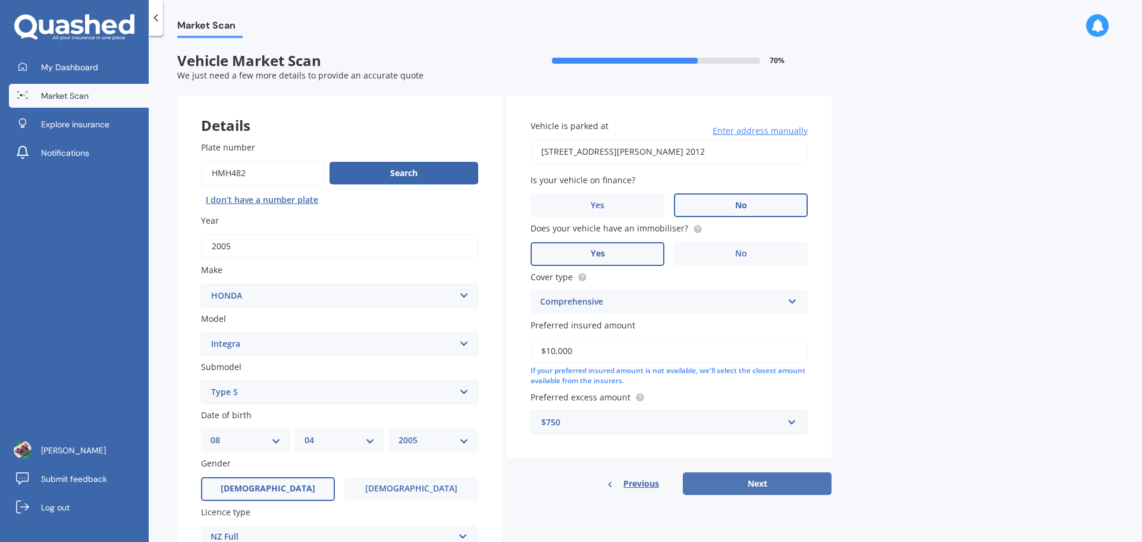
click at [797, 477] on button "Next" at bounding box center [757, 483] width 149 height 23
select select "08"
select select "04"
select select "2005"
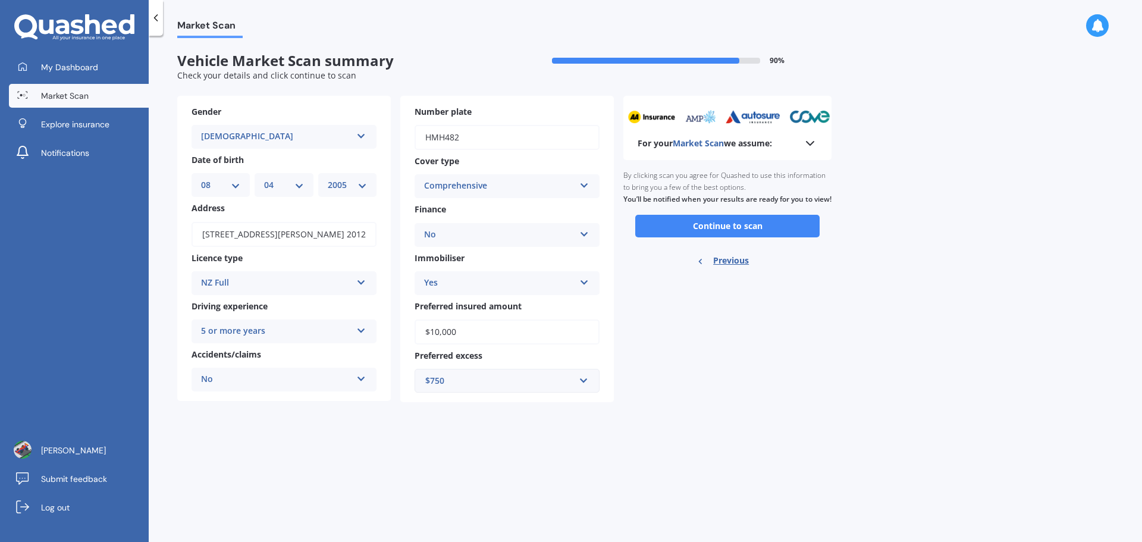
click at [707, 237] on button "Continue to scan" at bounding box center [727, 226] width 184 height 23
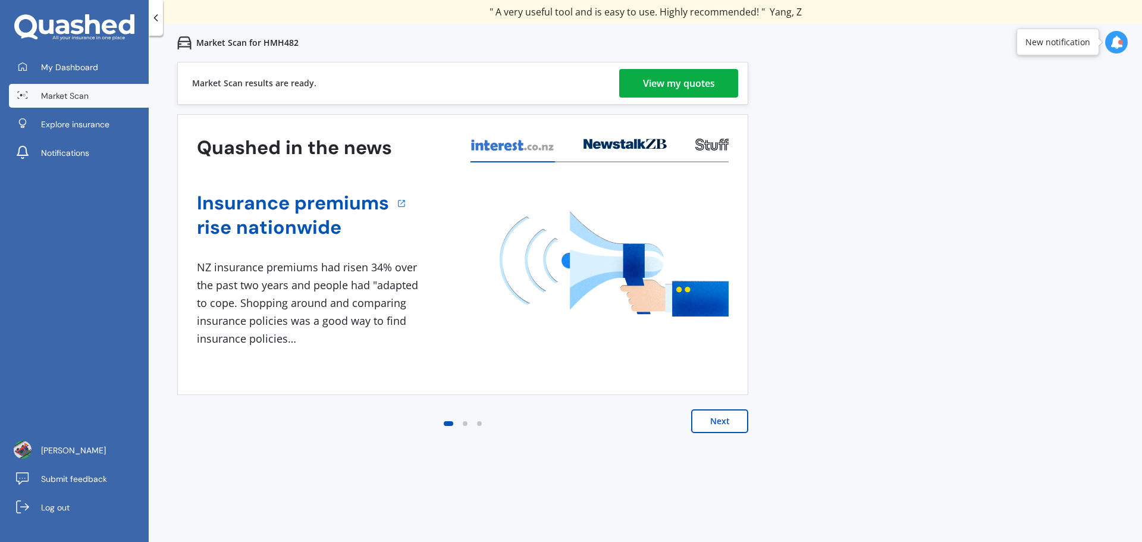
click at [655, 96] on div "View my quotes" at bounding box center [679, 83] width 72 height 29
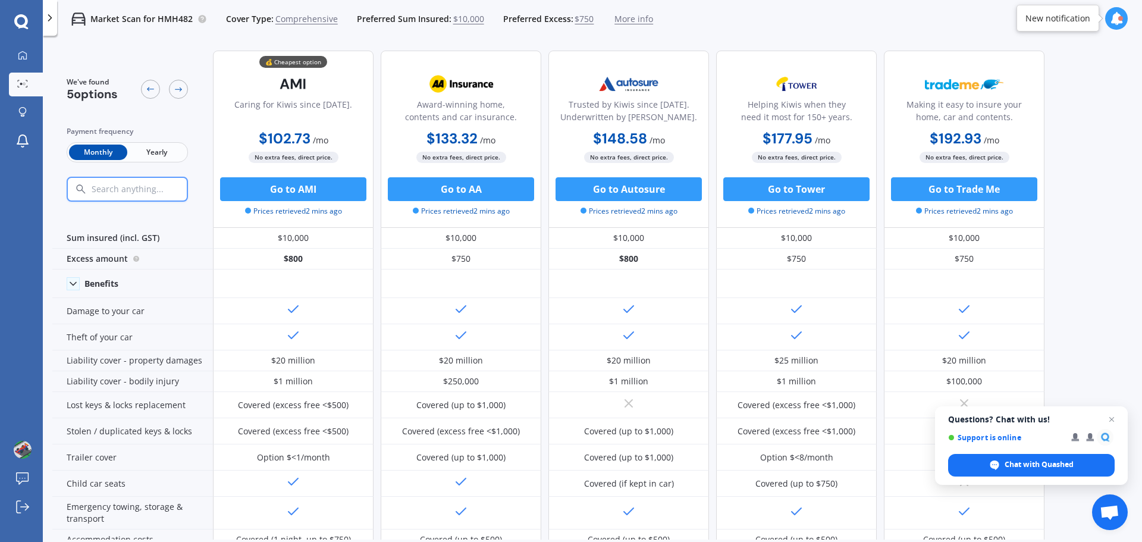
click at [155, 152] on span "Yearly" at bounding box center [156, 152] width 58 height 15
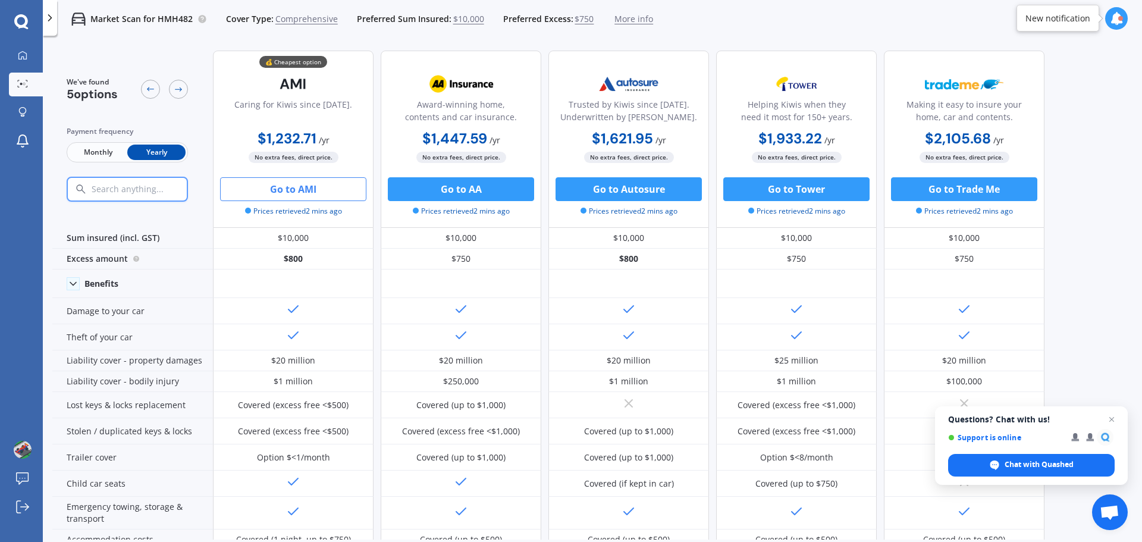
drag, startPoint x: 321, startPoint y: 180, endPoint x: 298, endPoint y: 186, distance: 23.9
click at [298, 186] on button "Go to AMI" at bounding box center [293, 189] width 146 height 24
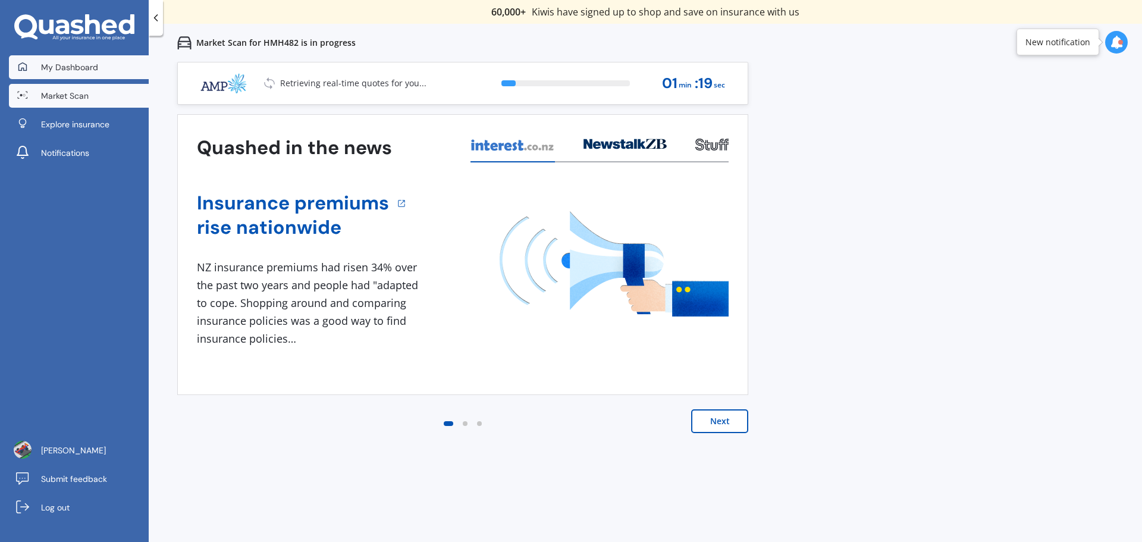
click at [59, 65] on span "My Dashboard" at bounding box center [69, 67] width 57 height 12
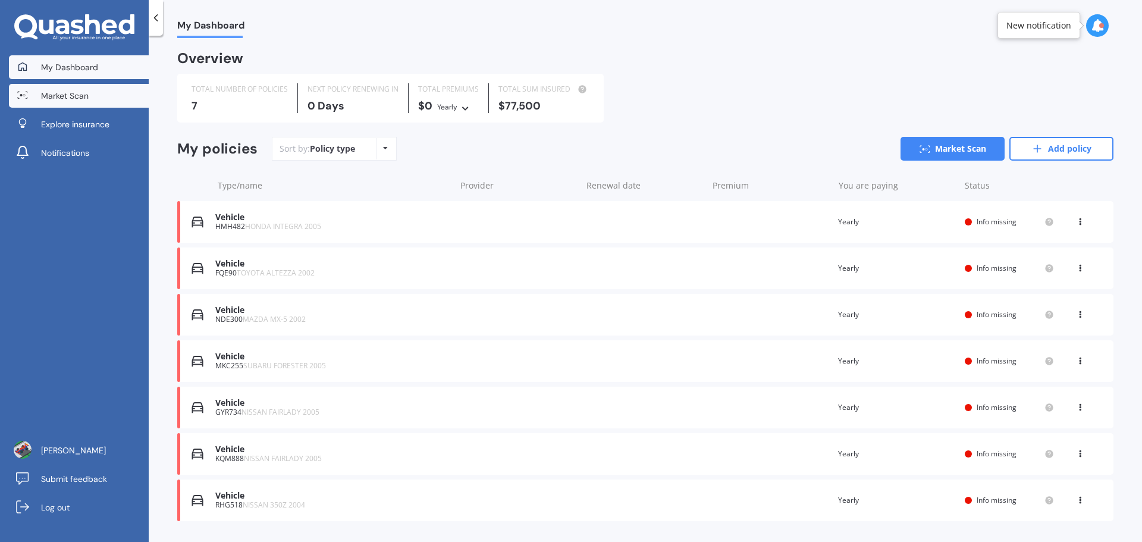
click at [66, 105] on link "Market Scan" at bounding box center [79, 96] width 140 height 24
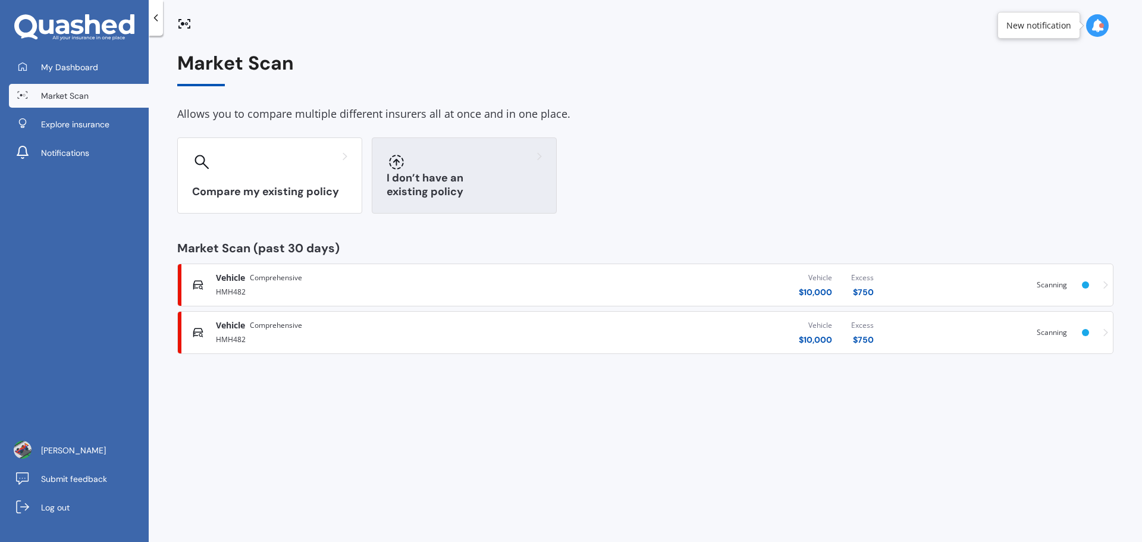
click at [403, 175] on div "I don’t have an existing policy" at bounding box center [464, 175] width 185 height 76
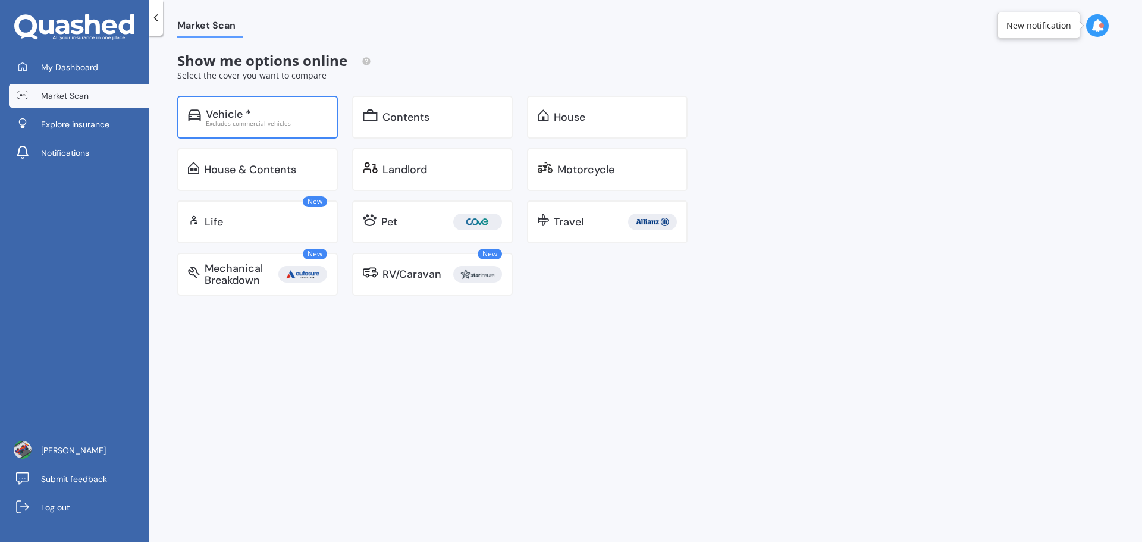
click at [287, 133] on div "Vehicle * Excludes commercial vehicles" at bounding box center [257, 117] width 161 height 43
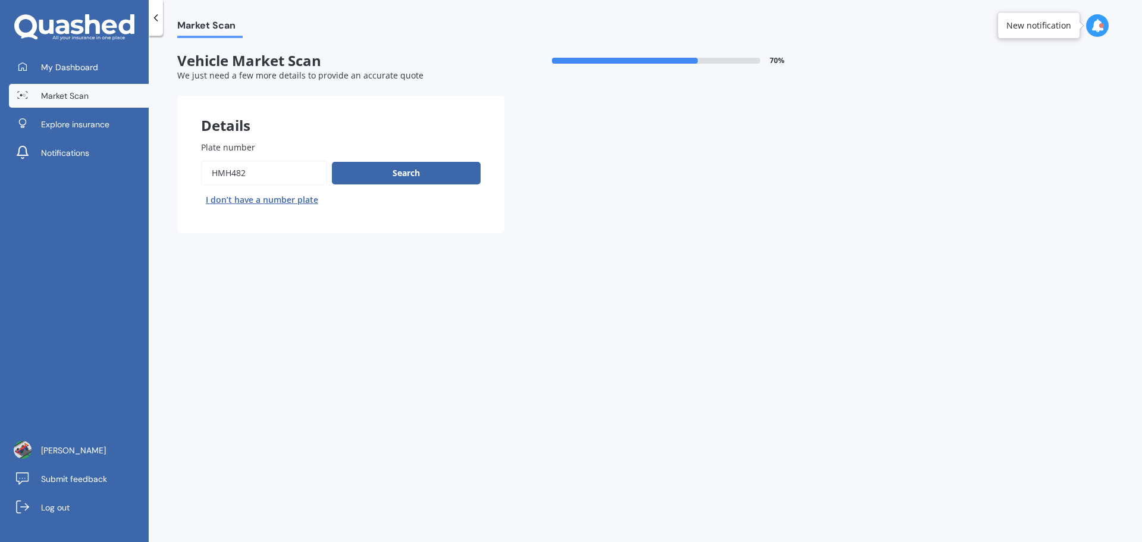
click at [246, 168] on input "Plate number" at bounding box center [264, 173] width 126 height 25
paste input "NTH413"
type input "NTH413"
click at [407, 180] on button "Search" at bounding box center [406, 173] width 149 height 23
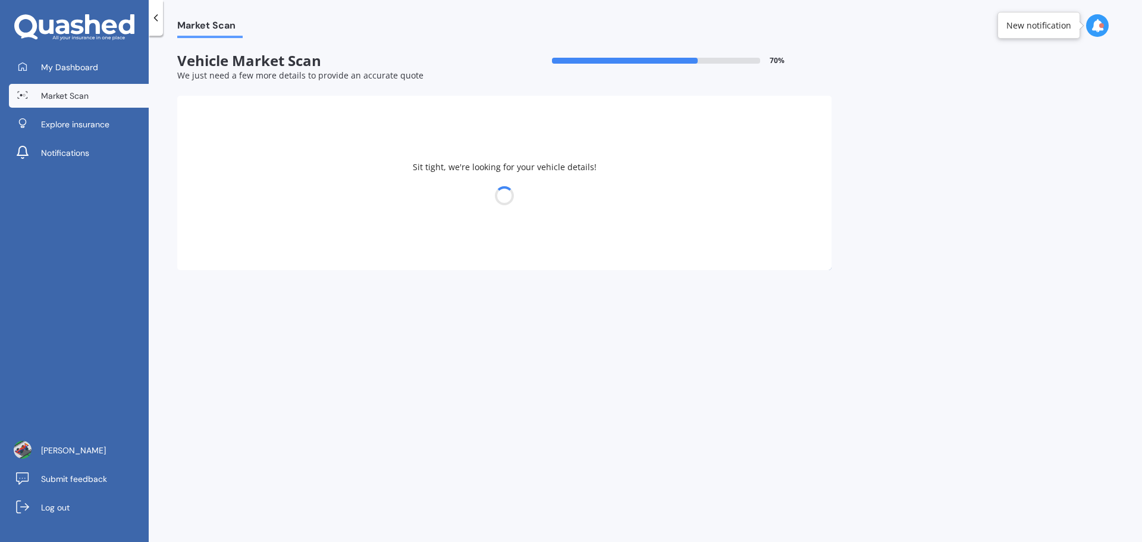
select select "FORD"
select select "FOCUS"
select select "08"
select select "04"
select select "2005"
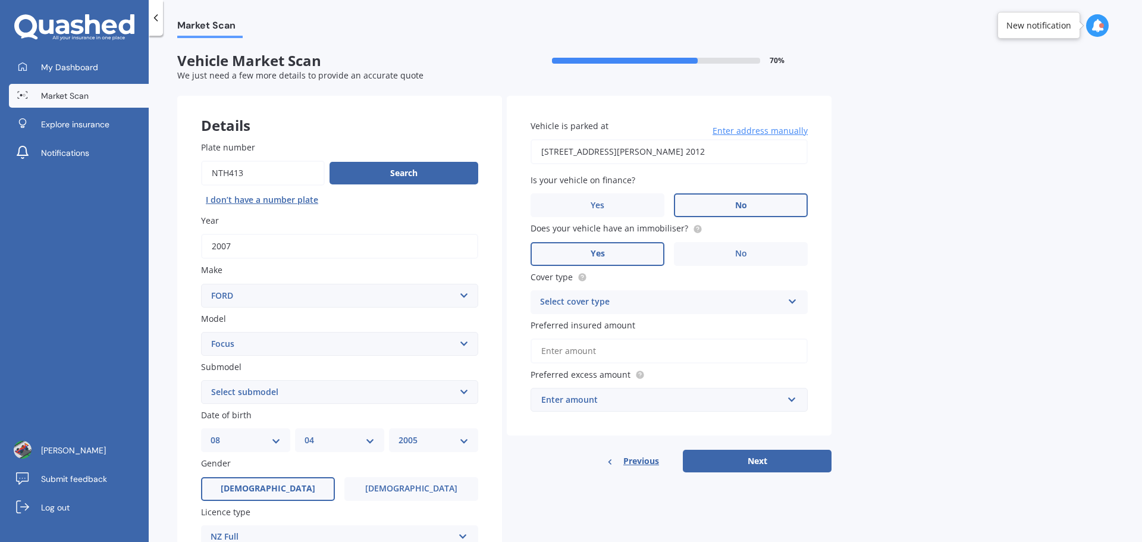
click at [294, 390] on select "Select submodel (All other) 1.8 TDCi Turbo Diesel Wagon 2.0 Petrol Wagon Ambien…" at bounding box center [339, 392] width 277 height 24
click at [249, 299] on select "Select make AC ALFA ROMEO ASTON MARTIN AUDI AUSTIN BEDFORD Bentley BMW BYD CADI…" at bounding box center [339, 296] width 277 height 24
click at [242, 338] on select "Select model Bronco 4WD C-MAX Capri Cortina Courier Econovan Ecosport Endura Es…" at bounding box center [339, 344] width 277 height 24
click at [247, 384] on select "Select submodel (All other) 1.8 TDCi Turbo Diesel Wagon 2.0 Petrol Wagon Ambien…" at bounding box center [339, 392] width 277 height 24
select select "XR5 TURBO"
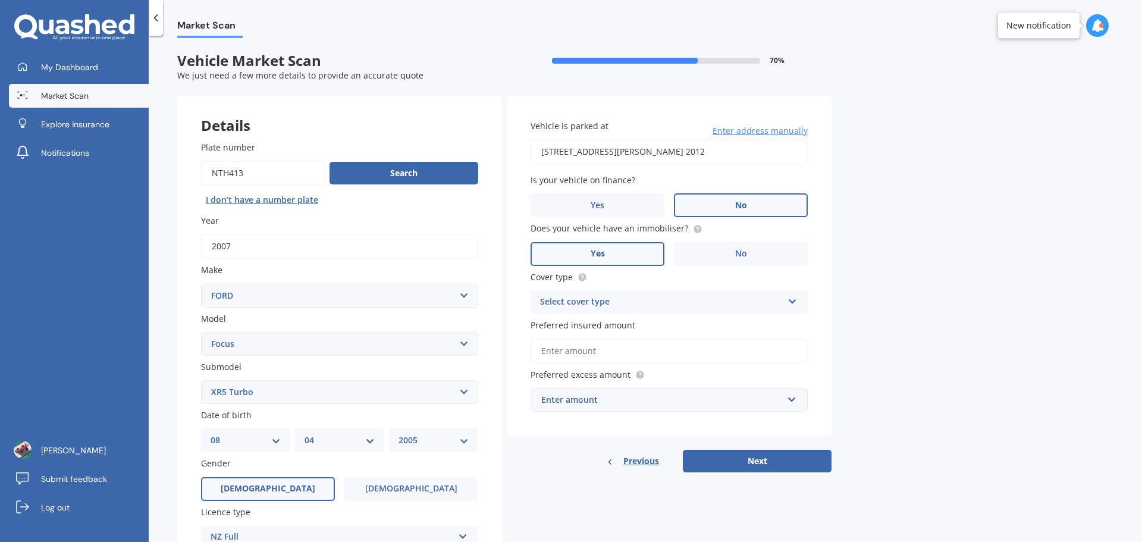
click at [201, 380] on select "Select submodel (All other) 1.8 TDCi Turbo Diesel Wagon 2.0 Petrol Wagon Ambien…" at bounding box center [339, 392] width 277 height 24
click at [259, 432] on div "DD 01 02 03 04 05 06 07 08 09 10 11 12 13 14 15 16 17 18 19 20 21 22 23 24 25 2…" at bounding box center [245, 440] width 89 height 24
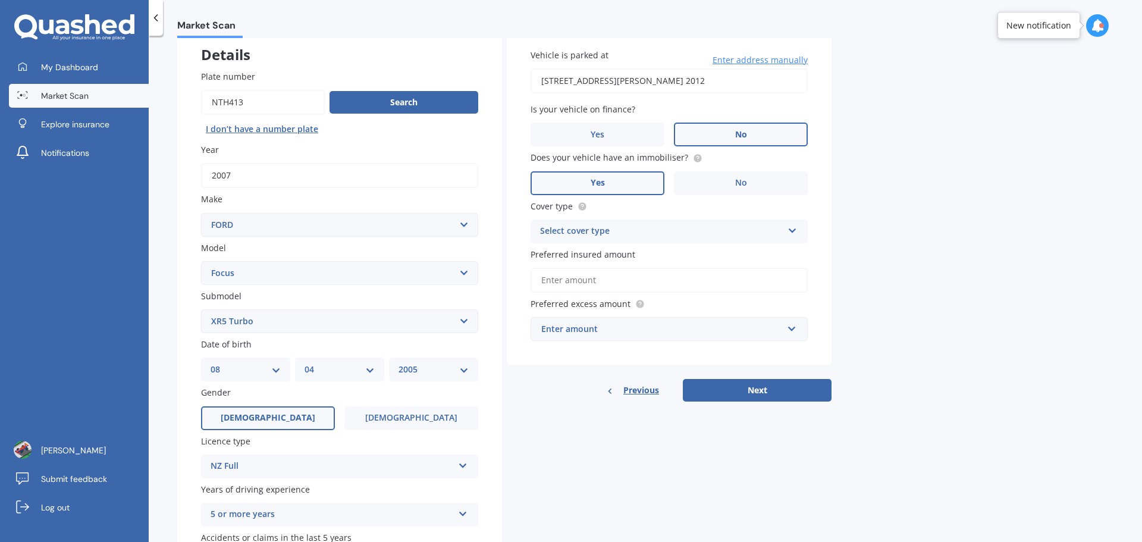
scroll to position [158, 0]
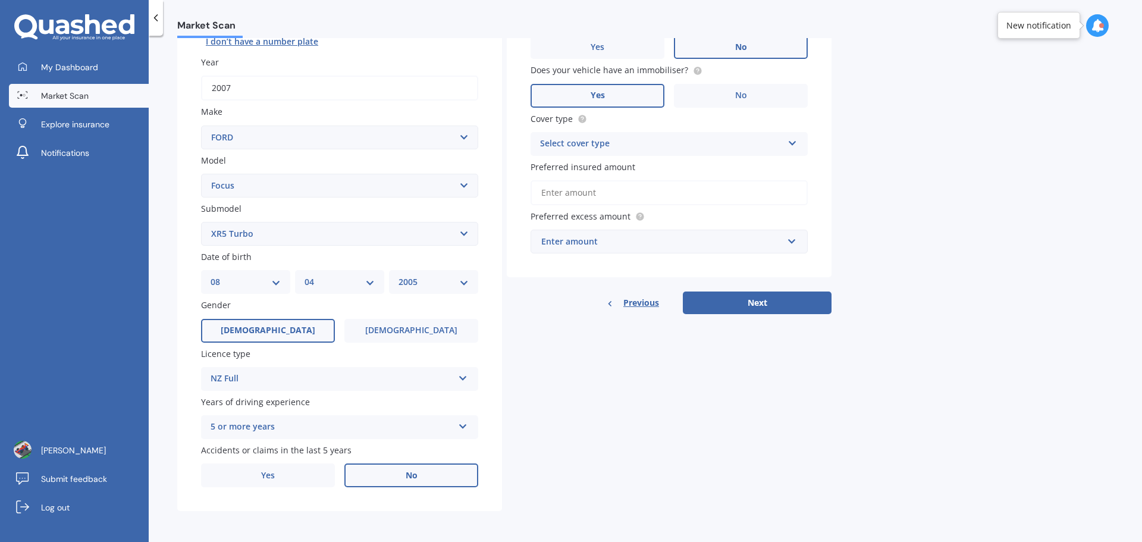
click at [271, 285] on select "DD 01 02 03 04 05 06 07 08 09 10 11 12 13 14 15 16 17 18 19 20 21 22 23 24 25 2…" at bounding box center [246, 281] width 70 height 13
drag, startPoint x: 479, startPoint y: 280, endPoint x: 473, endPoint y: 280, distance: 6.5
click at [478, 280] on div "YYYY 2025 2024 2023 2022 2021 2020 2019 2018 2017 2016 2015 2014 2013 2012 2011…" at bounding box center [433, 282] width 89 height 24
click at [459, 281] on select "YYYY 2025 2024 2023 2022 2021 2020 2019 2018 2017 2016 2015 2014 2013 2012 2011…" at bounding box center [433, 281] width 70 height 13
select select "1972"
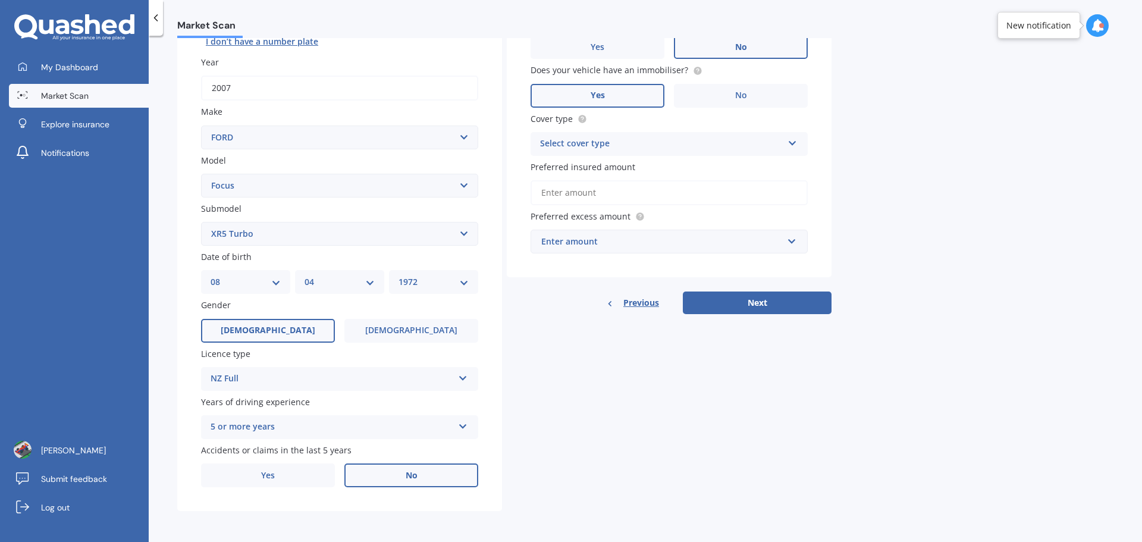
click at [398, 275] on select "YYYY 2025 2024 2023 2022 2021 2020 2019 2018 2017 2016 2015 2014 2013 2012 2011…" at bounding box center [433, 281] width 70 height 13
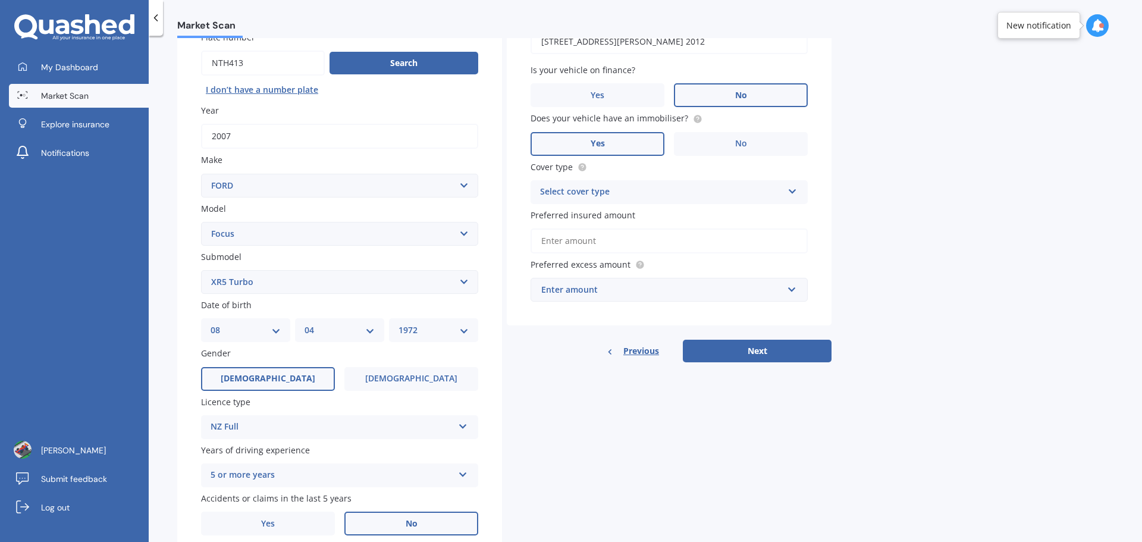
scroll to position [0, 0]
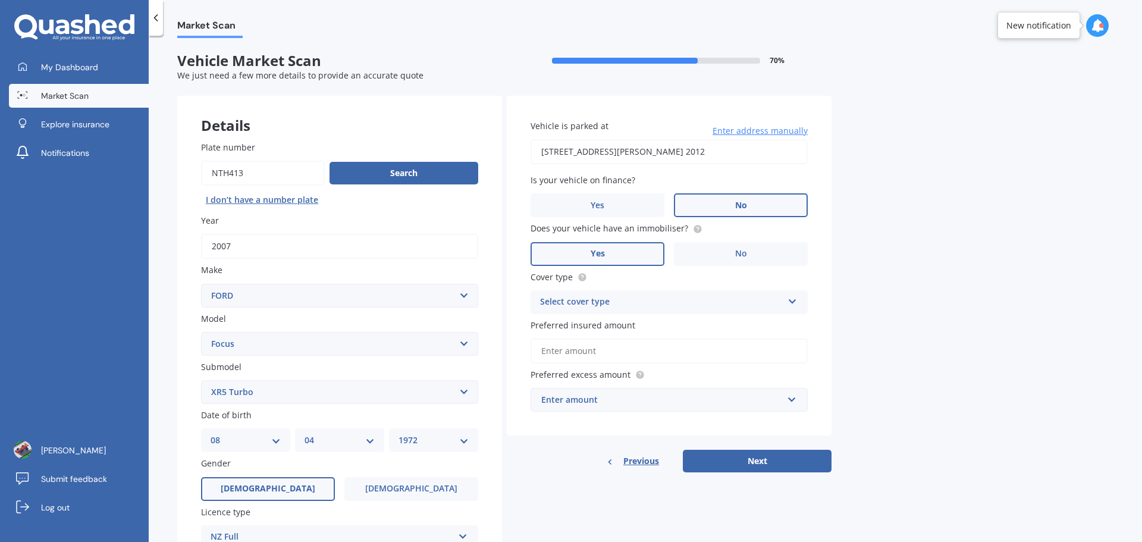
click at [629, 298] on div "Select cover type" at bounding box center [661, 302] width 243 height 14
click at [614, 327] on div "Comprehensive" at bounding box center [669, 325] width 276 height 21
click at [597, 348] on input "Preferred insured amount" at bounding box center [669, 350] width 277 height 25
type input "$1"
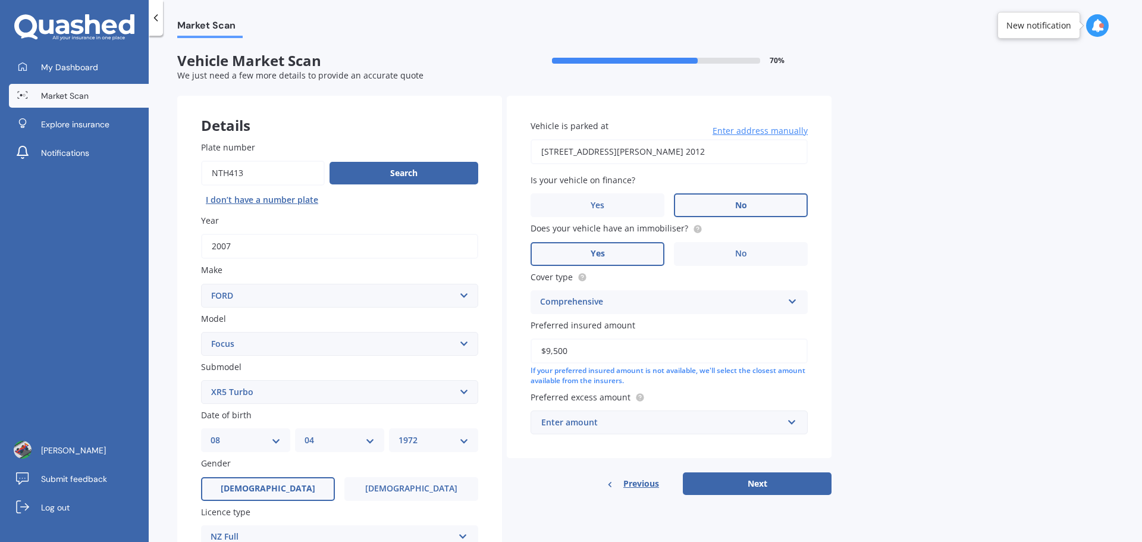
type input "$9,500"
click at [628, 416] on div "Enter amount" at bounding box center [661, 422] width 241 height 13
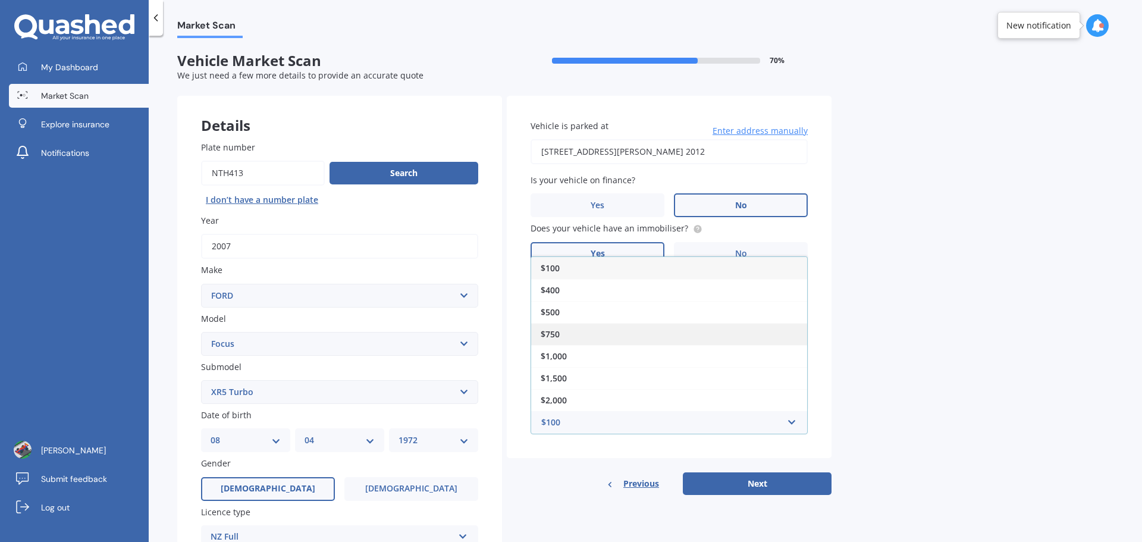
click at [585, 327] on div "$750" at bounding box center [669, 334] width 276 height 22
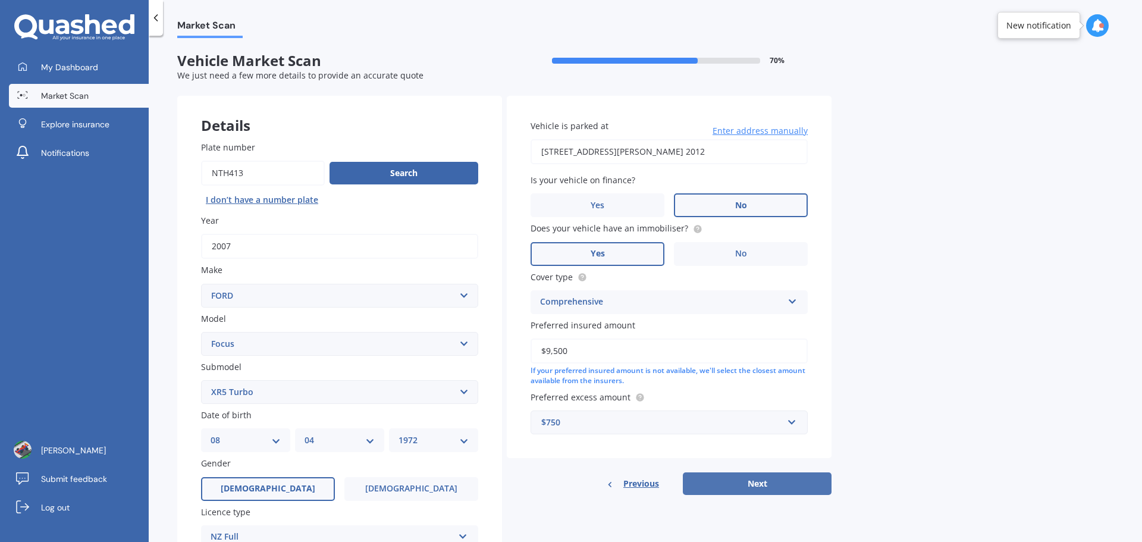
click at [789, 483] on button "Next" at bounding box center [757, 483] width 149 height 23
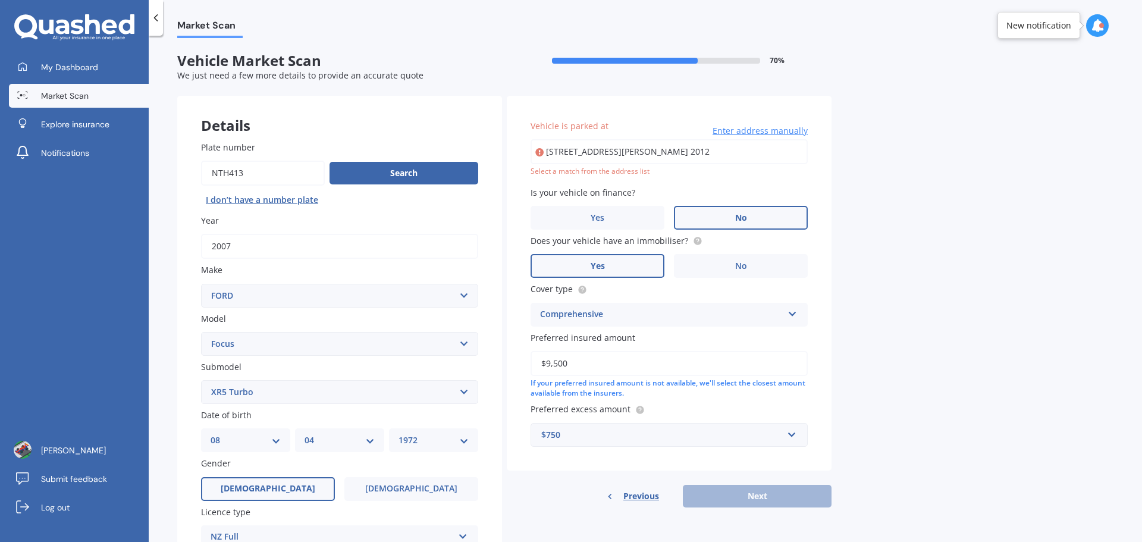
click at [620, 149] on input "[STREET_ADDRESS][PERSON_NAME] 2012" at bounding box center [669, 151] width 277 height 25
type input "[STREET_ADDRESS][PERSON_NAME] 2012"
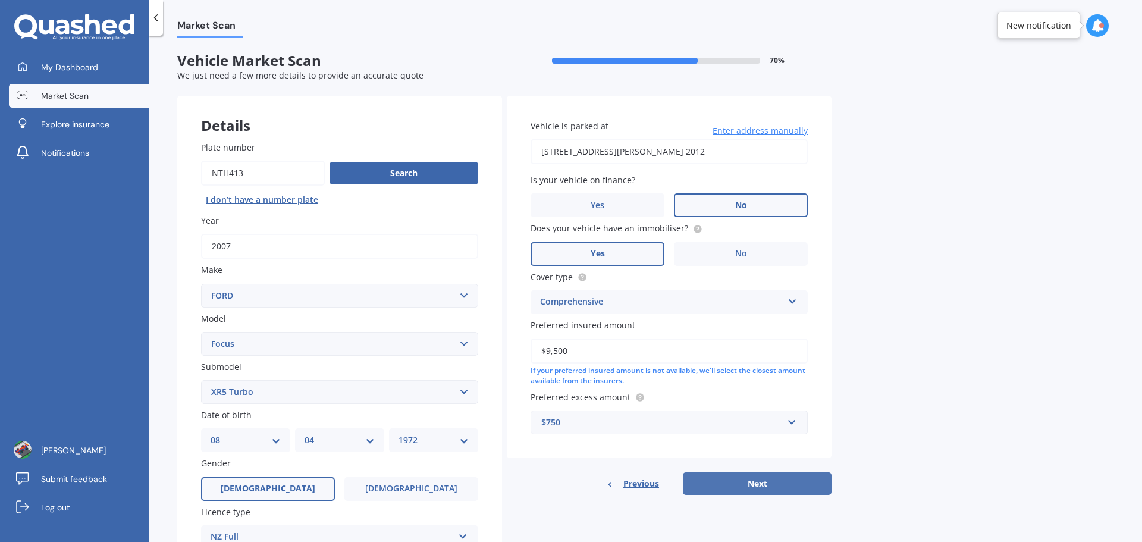
click at [755, 485] on button "Next" at bounding box center [757, 483] width 149 height 23
select select "08"
select select "04"
select select "1972"
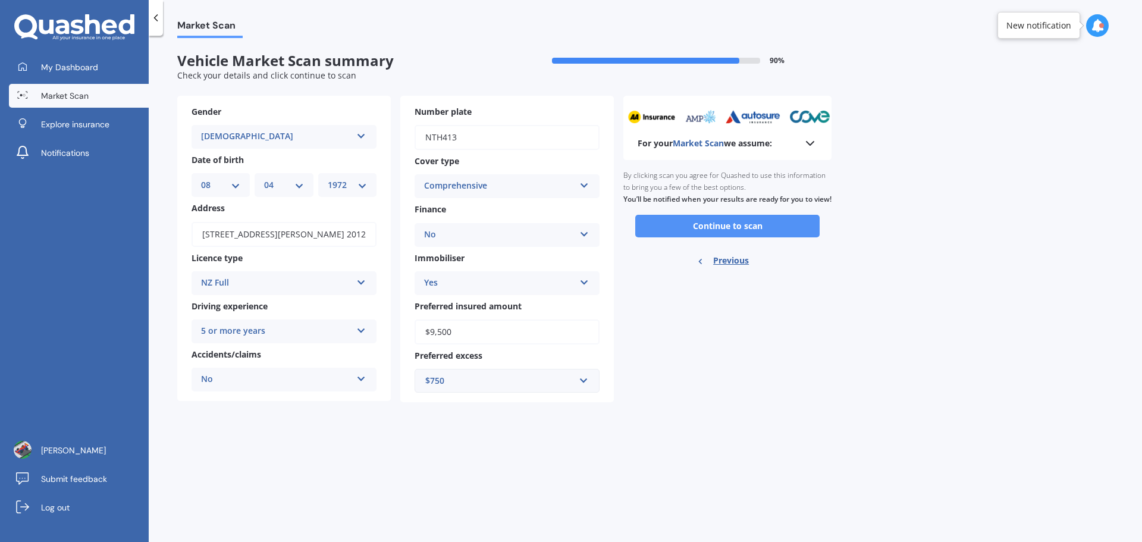
click at [669, 237] on button "Continue to scan" at bounding box center [727, 226] width 184 height 23
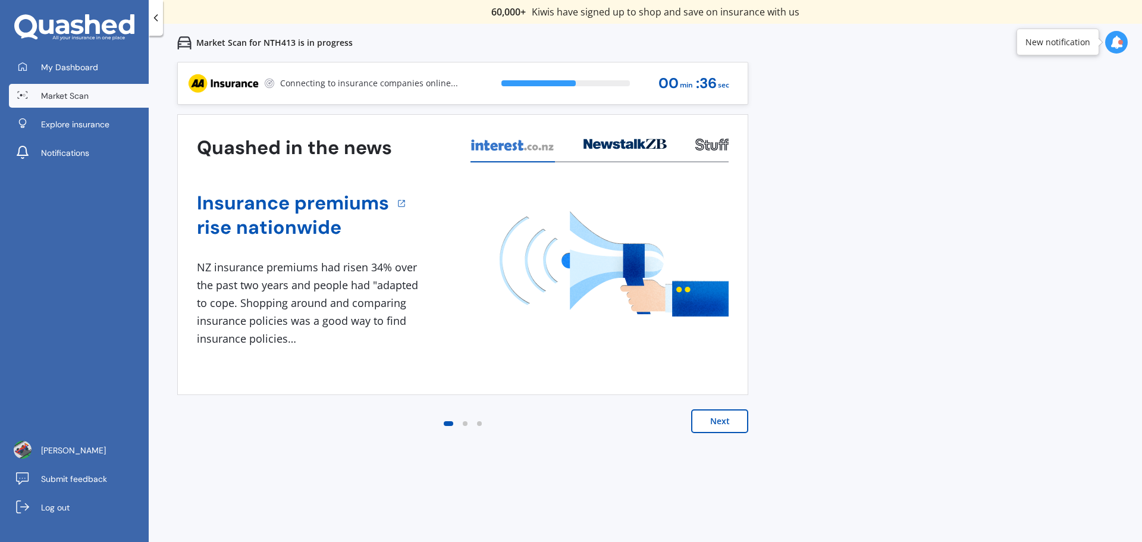
click at [70, 92] on span "Market Scan" at bounding box center [65, 96] width 48 height 12
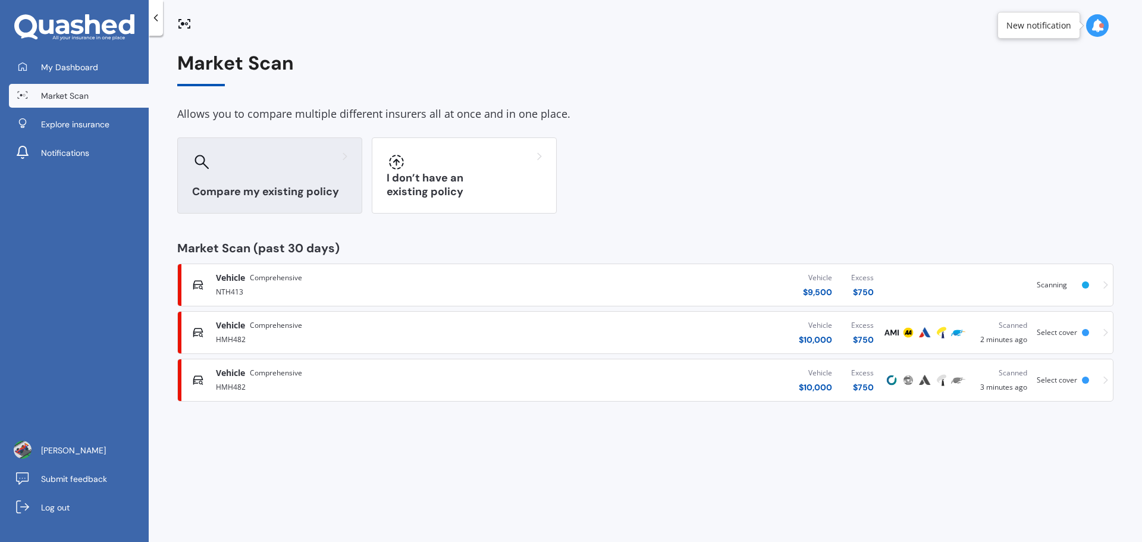
click at [276, 202] on div "Compare my existing policy" at bounding box center [269, 175] width 185 height 76
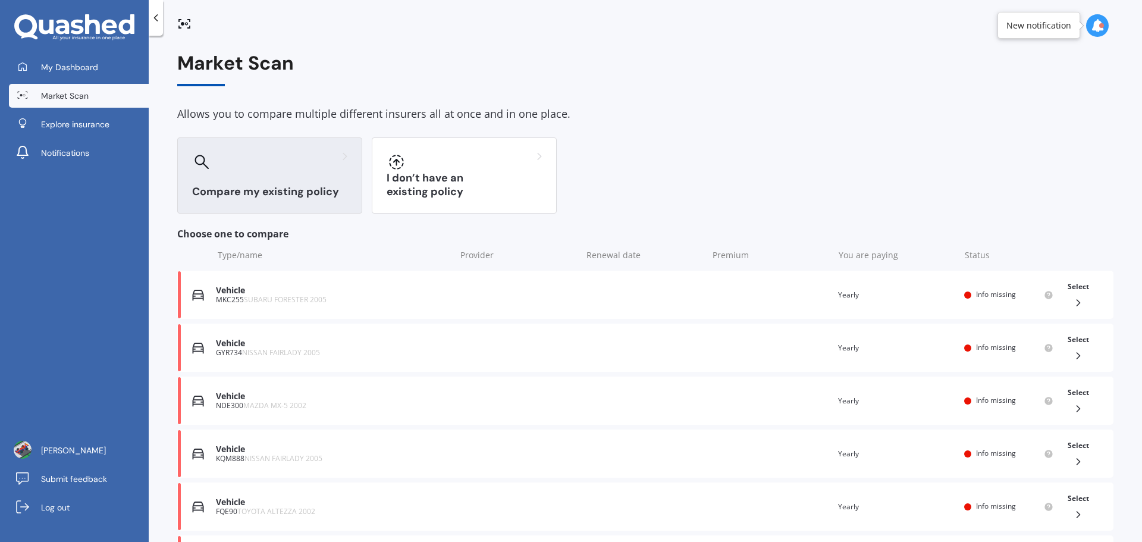
click at [305, 199] on div "Compare my existing policy" at bounding box center [269, 175] width 185 height 76
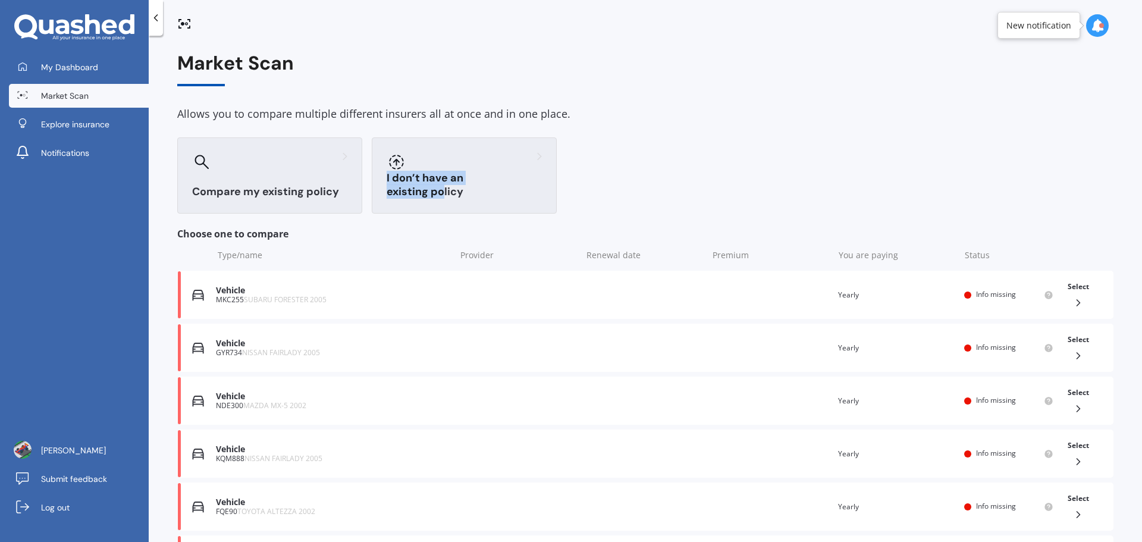
drag, startPoint x: 525, startPoint y: 176, endPoint x: 522, endPoint y: 181, distance: 6.1
click at [522, 181] on div "I don’t have an existing policy" at bounding box center [464, 175] width 185 height 76
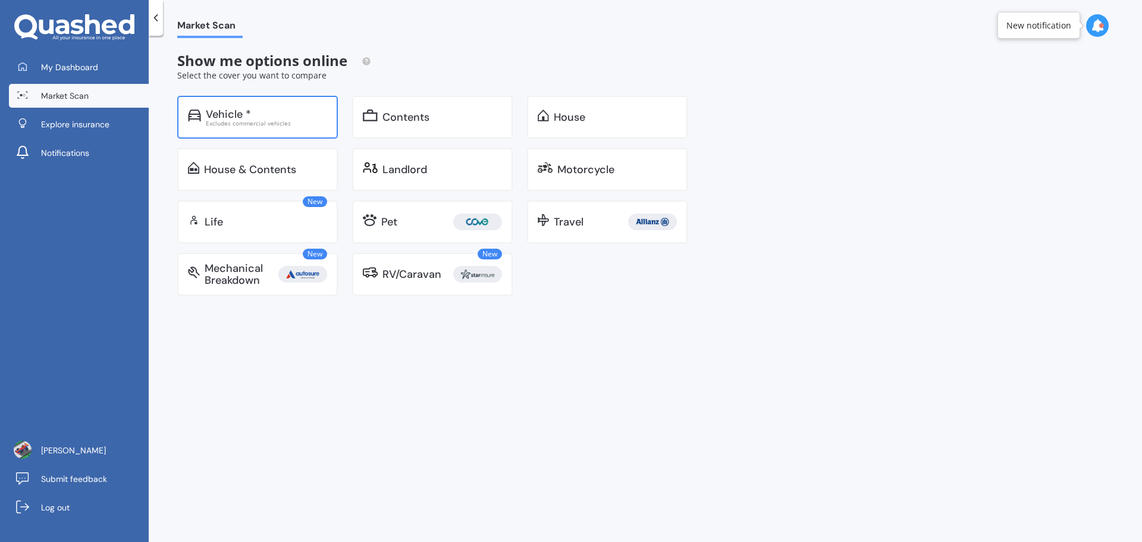
click at [236, 133] on div "Vehicle * Excludes commercial vehicles" at bounding box center [257, 117] width 161 height 43
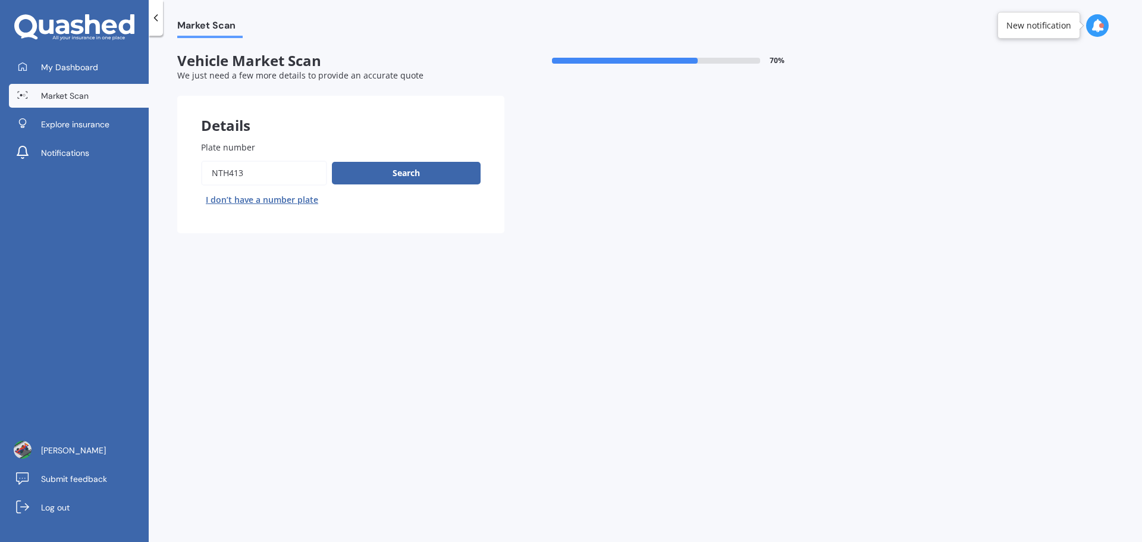
click at [250, 168] on input "Plate number" at bounding box center [264, 173] width 126 height 25
click at [254, 286] on div "Market Scan Vehicle Market Scan 70 % We just need a few more details to provide…" at bounding box center [645, 291] width 993 height 506
click at [233, 178] on input "Plate number" at bounding box center [264, 173] width 126 height 25
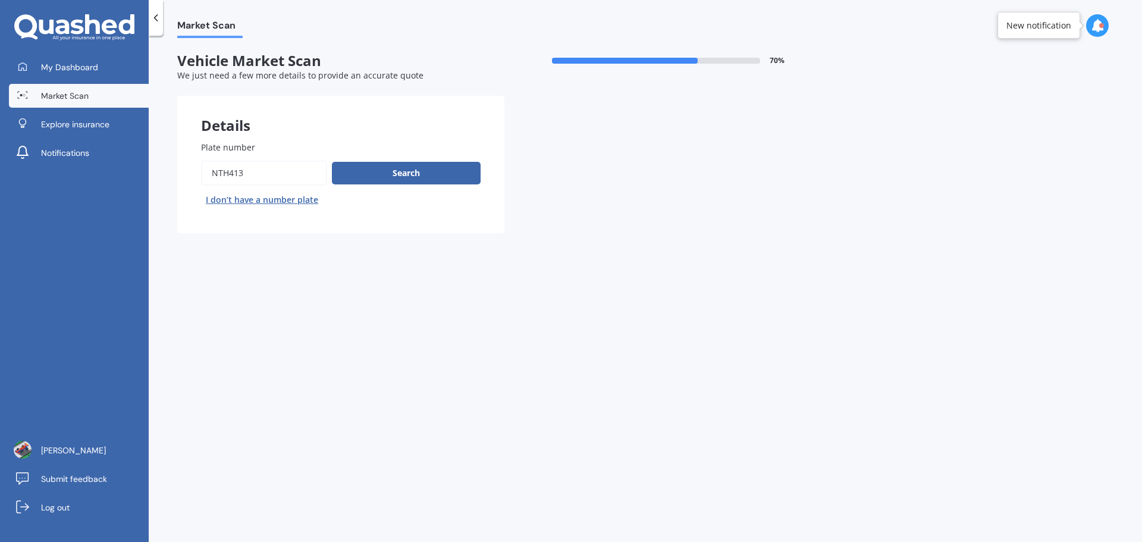
click at [233, 178] on input "Plate number" at bounding box center [264, 173] width 126 height 25
click at [221, 172] on input "Plate number" at bounding box center [264, 173] width 126 height 25
click at [472, 172] on button "Search" at bounding box center [406, 173] width 149 height 23
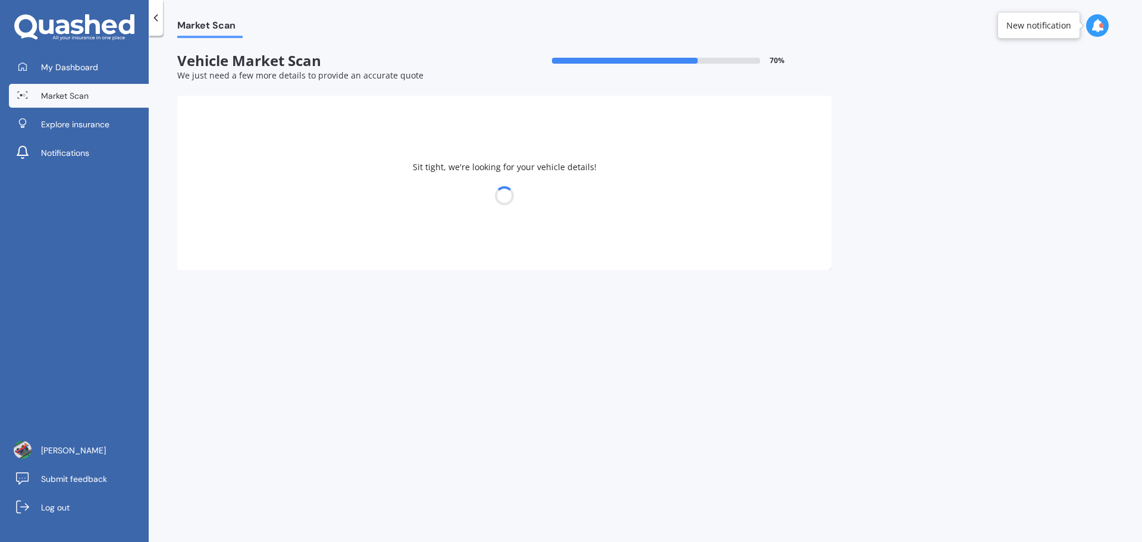
select select "FORD"
select select "FOCUS"
select select "08"
select select "04"
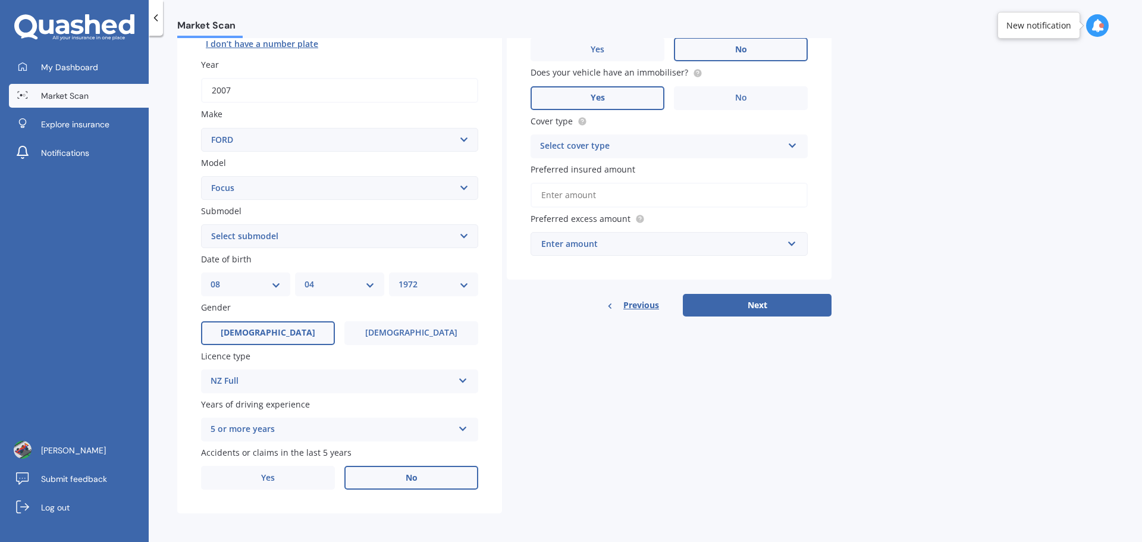
scroll to position [158, 0]
click at [416, 269] on div "Date of birth DD 01 02 03 04 05 06 07 08 09 10 11 12 13 14 15 16 17 18 19 20 21…" at bounding box center [339, 271] width 277 height 43
click at [420, 273] on div "YYYY 2025 2024 2023 2022 2021 2020 2019 2018 2017 2016 2015 2014 2013 2012 2011…" at bounding box center [433, 282] width 89 height 24
click at [446, 285] on select "YYYY 2025 2024 2023 2022 2021 2020 2019 2018 2017 2016 2015 2014 2013 2012 2011…" at bounding box center [433, 281] width 70 height 13
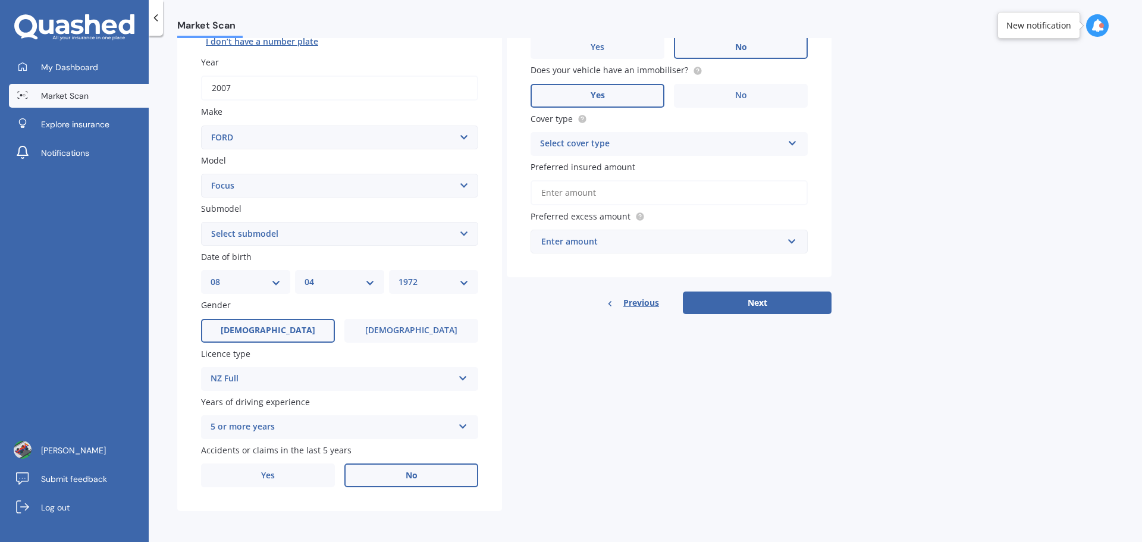
select select "2005"
click at [398, 275] on select "YYYY 2025 2024 2023 2022 2021 2020 2019 2018 2017 2016 2015 2014 2013 2012 2011…" at bounding box center [433, 281] width 70 height 13
click at [584, 146] on div "Select cover type" at bounding box center [661, 144] width 243 height 14
click at [585, 165] on span "Comprehensive" at bounding box center [572, 166] width 63 height 11
click at [583, 192] on input "Preferred insured amount" at bounding box center [669, 192] width 277 height 25
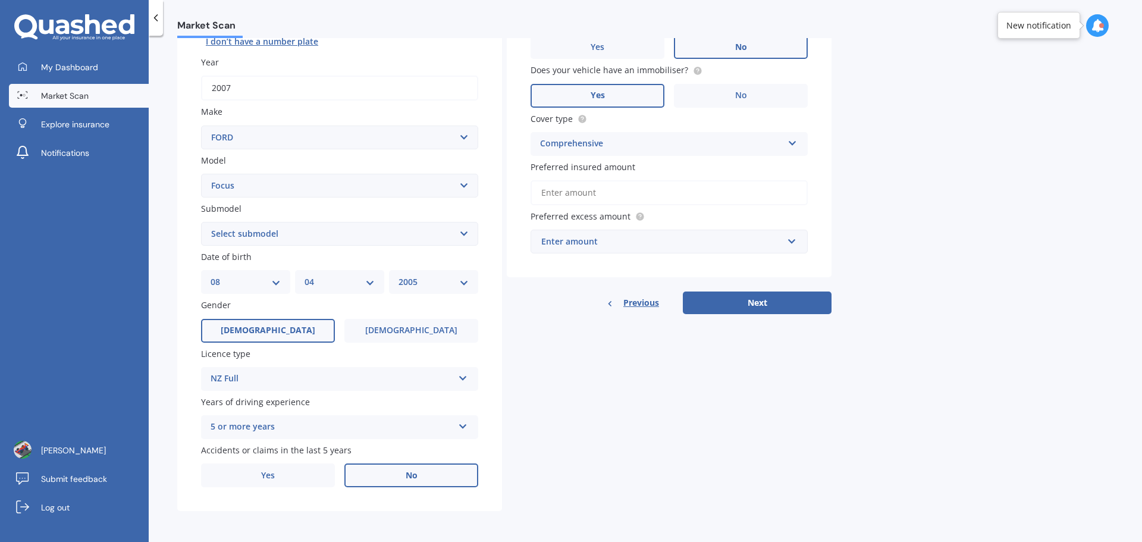
type input "$1"
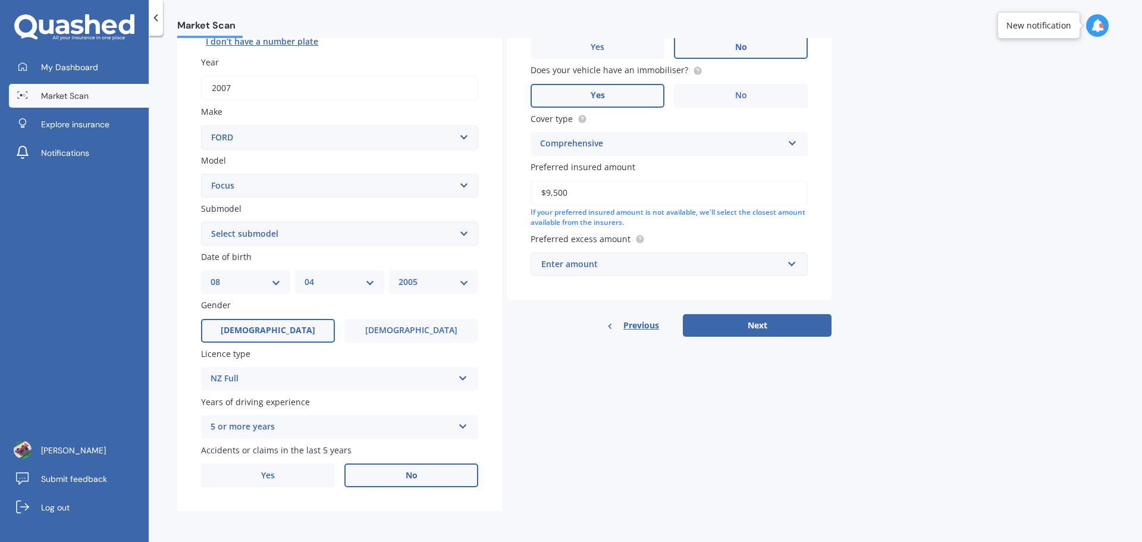
type input "$9,500"
click at [610, 253] on input "text" at bounding box center [665, 264] width 266 height 23
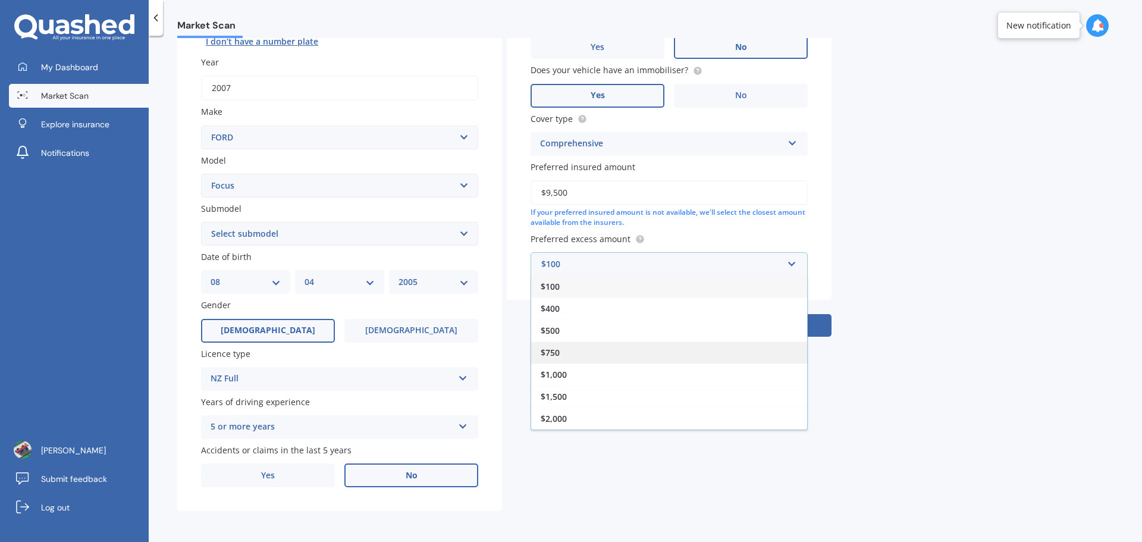
click at [561, 344] on div "$750" at bounding box center [669, 352] width 276 height 22
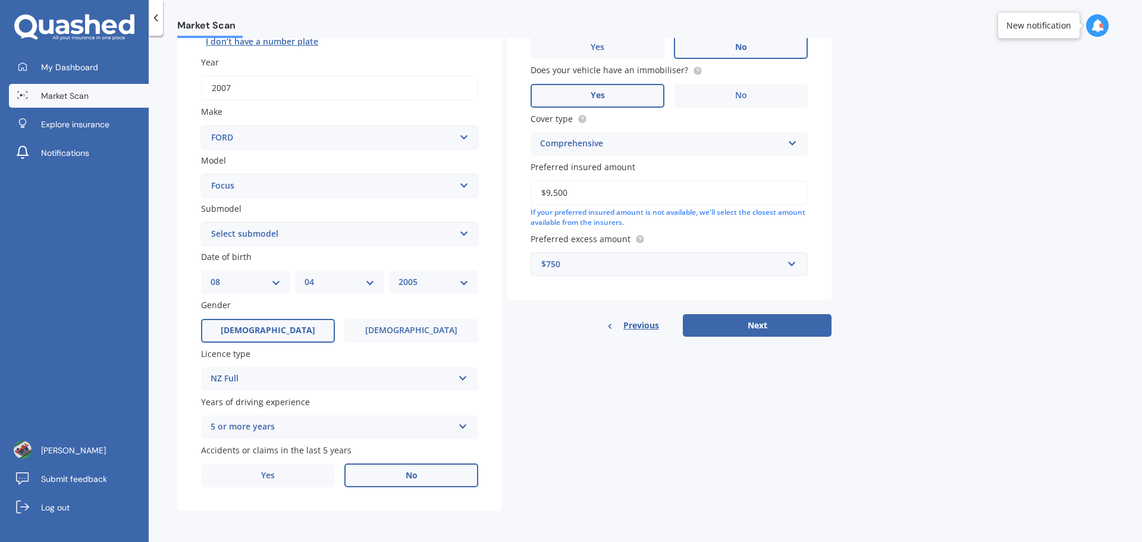
scroll to position [0, 0]
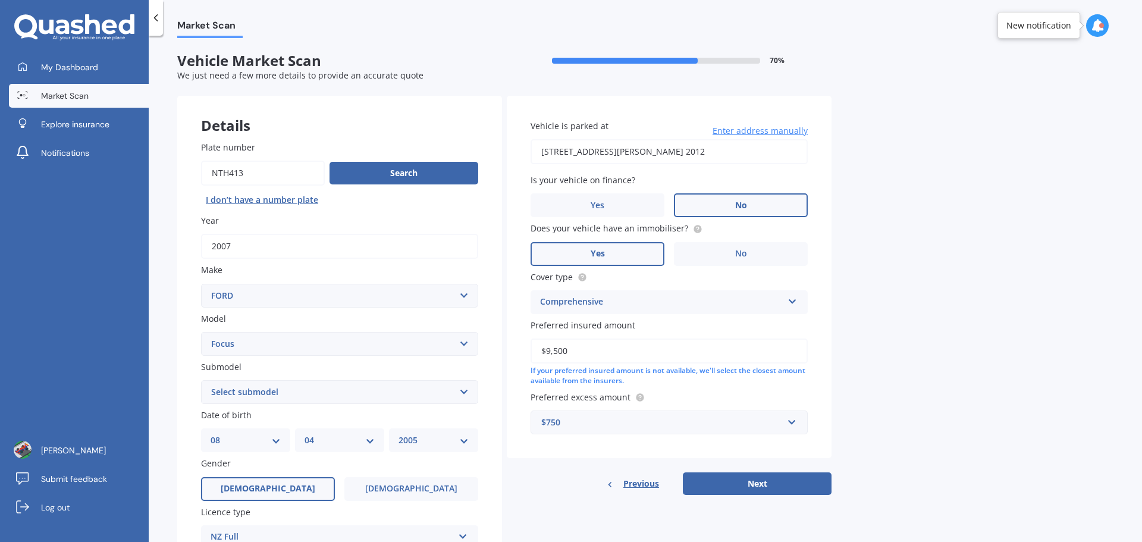
drag, startPoint x: 638, startPoint y: 164, endPoint x: 634, endPoint y: 158, distance: 7.8
click at [638, 164] on input "[STREET_ADDRESS][PERSON_NAME] 2012" at bounding box center [669, 151] width 277 height 25
type input "[STREET_ADDRESS][PERSON_NAME] 2012"
click at [770, 485] on button "Next" at bounding box center [757, 483] width 149 height 23
